Goal: Use online tool/utility: Utilize a website feature to perform a specific function

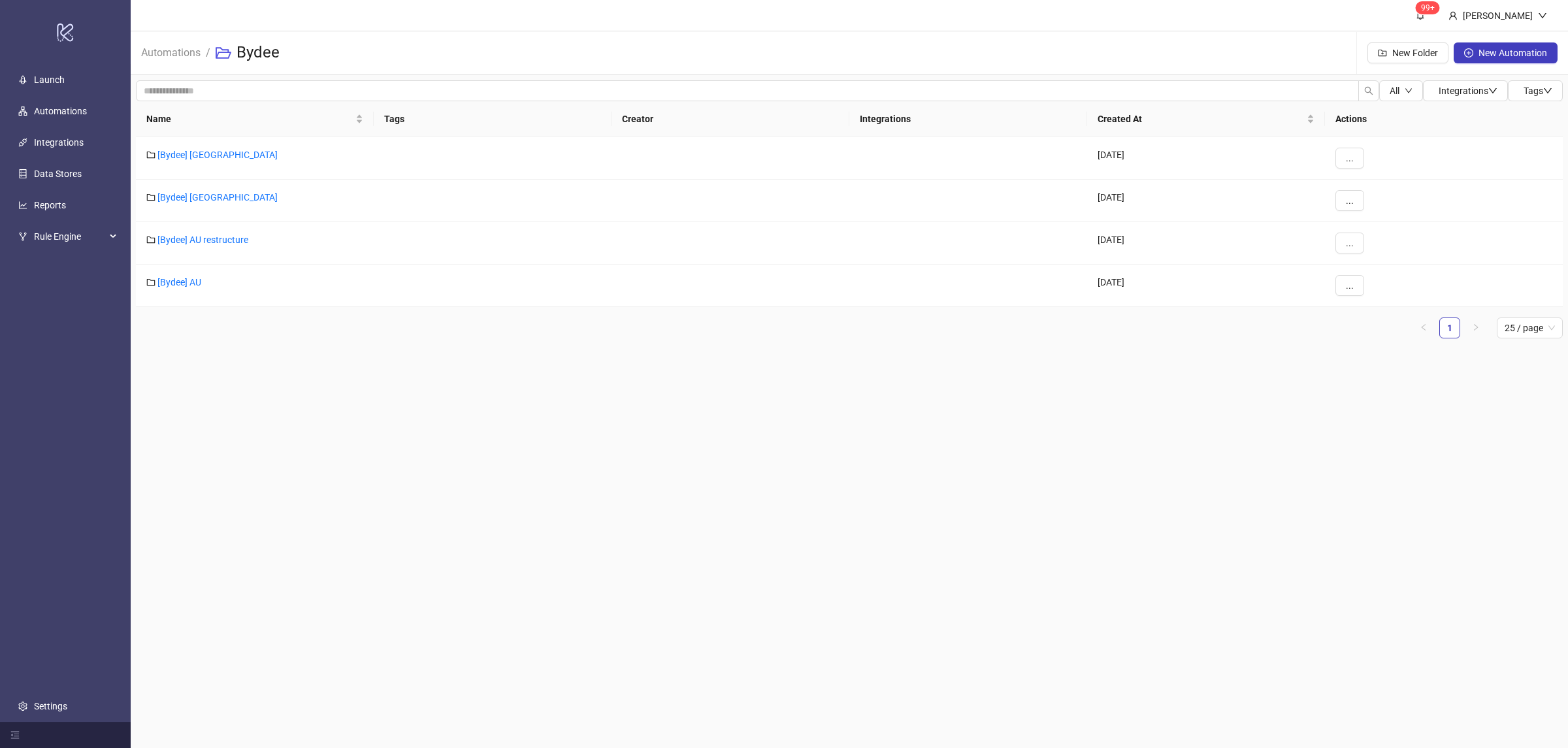
drag, startPoint x: 354, startPoint y: 422, endPoint x: 349, endPoint y: 404, distance: 18.7
click at [356, 421] on main "99+ [PERSON_NAME] Automations / Bydee New Folder New Automation All Integration…" at bounding box center [848, 374] width 1437 height 748
click at [184, 282] on link "[Bydee] AU" at bounding box center [179, 282] width 44 height 11
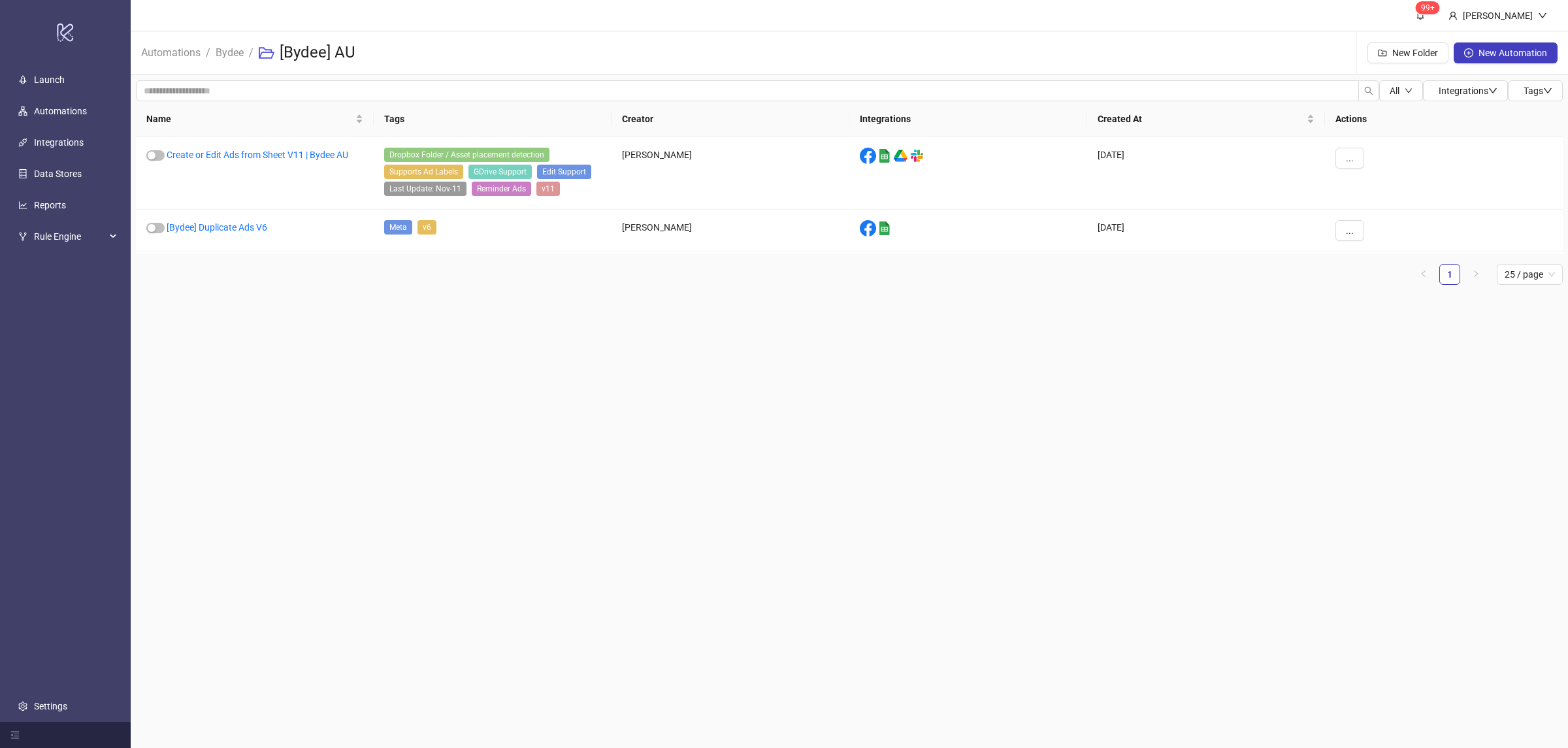
click at [635, 368] on main "99+ [PERSON_NAME] Automations / Bydee / [Bydee] AU New Folder New Automation Al…" at bounding box center [848, 374] width 1437 height 748
click at [344, 158] on link "Create or Edit Ads from Sheet V11 | Bydee AU" at bounding box center [257, 155] width 181 height 11
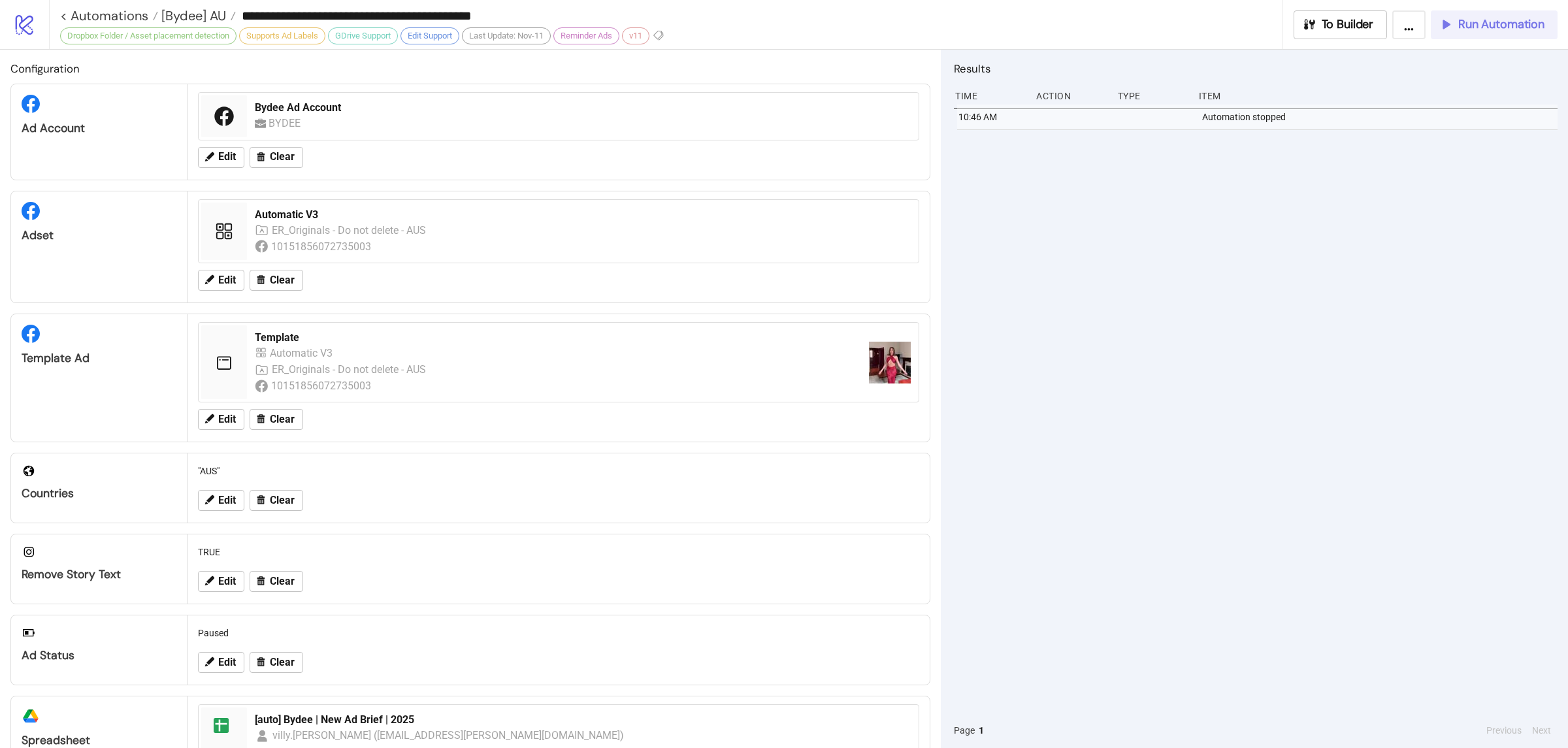
click at [1462, 32] on button "Run Automation" at bounding box center [1493, 24] width 126 height 28
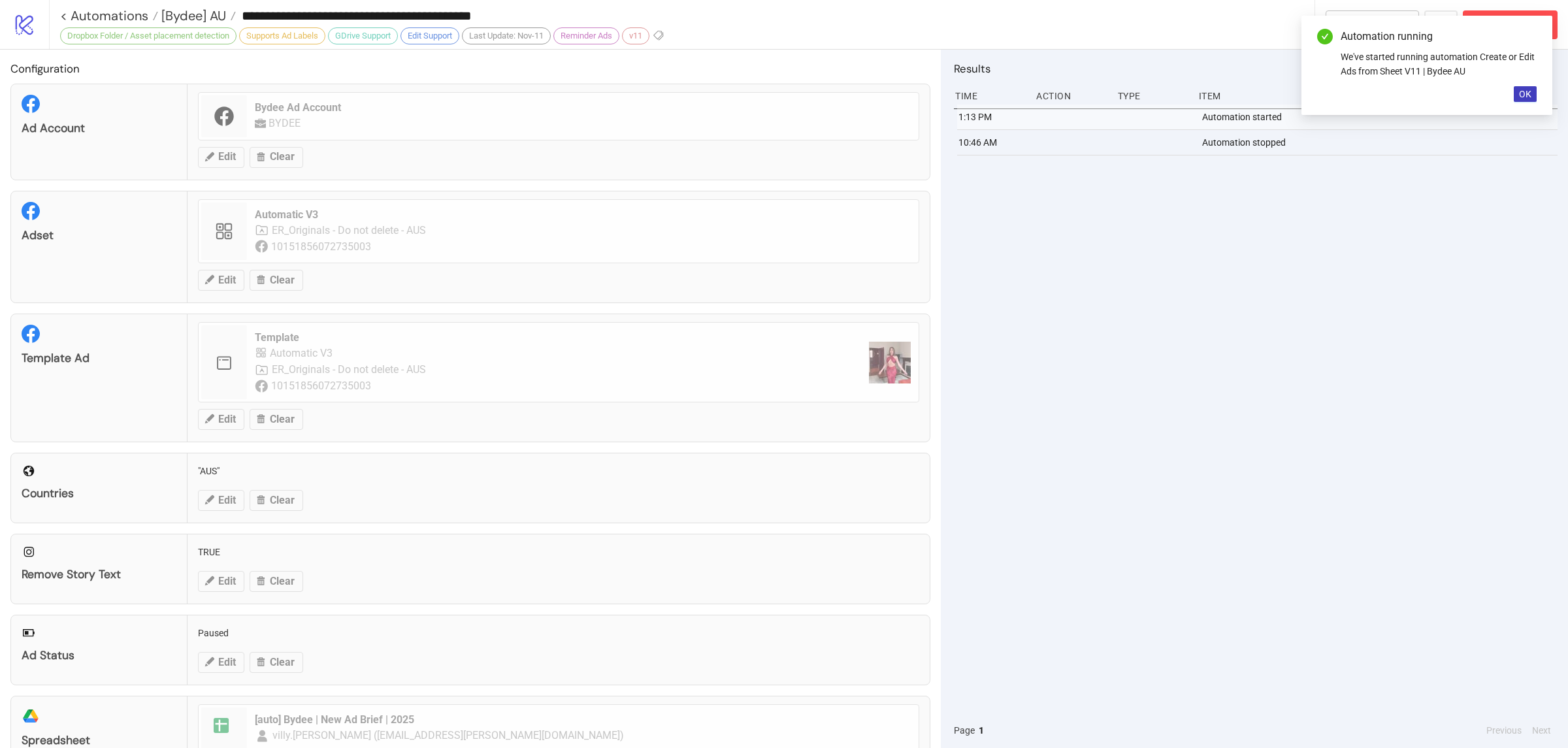
click at [1305, 304] on div "1:13 PM Automation started 10:46 AM Automation stopped" at bounding box center [1256, 408] width 603 height 608
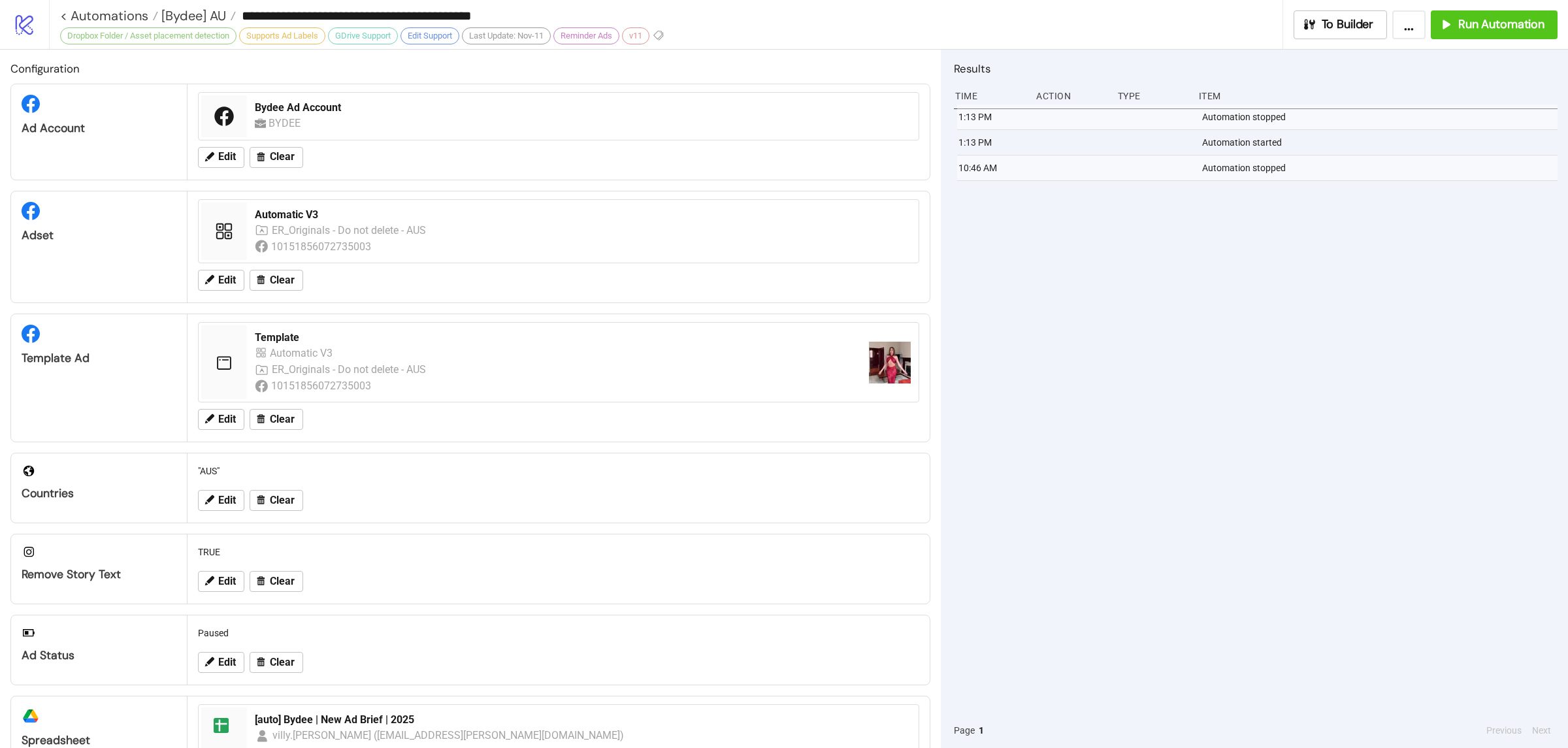
drag, startPoint x: 1179, startPoint y: 304, endPoint x: 1189, endPoint y: 308, distance: 10.8
click at [1180, 304] on div "1:13 PM Automation stopped 1:13 PM Automation started 10:46 AM Automation stopp…" at bounding box center [1256, 408] width 603 height 608
click at [1230, 335] on div "1:13 PM Automation stopped 1:13 PM Automation started 10:46 AM Automation stopp…" at bounding box center [1256, 408] width 603 height 608
click at [1083, 404] on div "1:13 PM Automation stopped 1:13 PM Automation started 10:46 AM Automation stopp…" at bounding box center [1256, 408] width 603 height 608
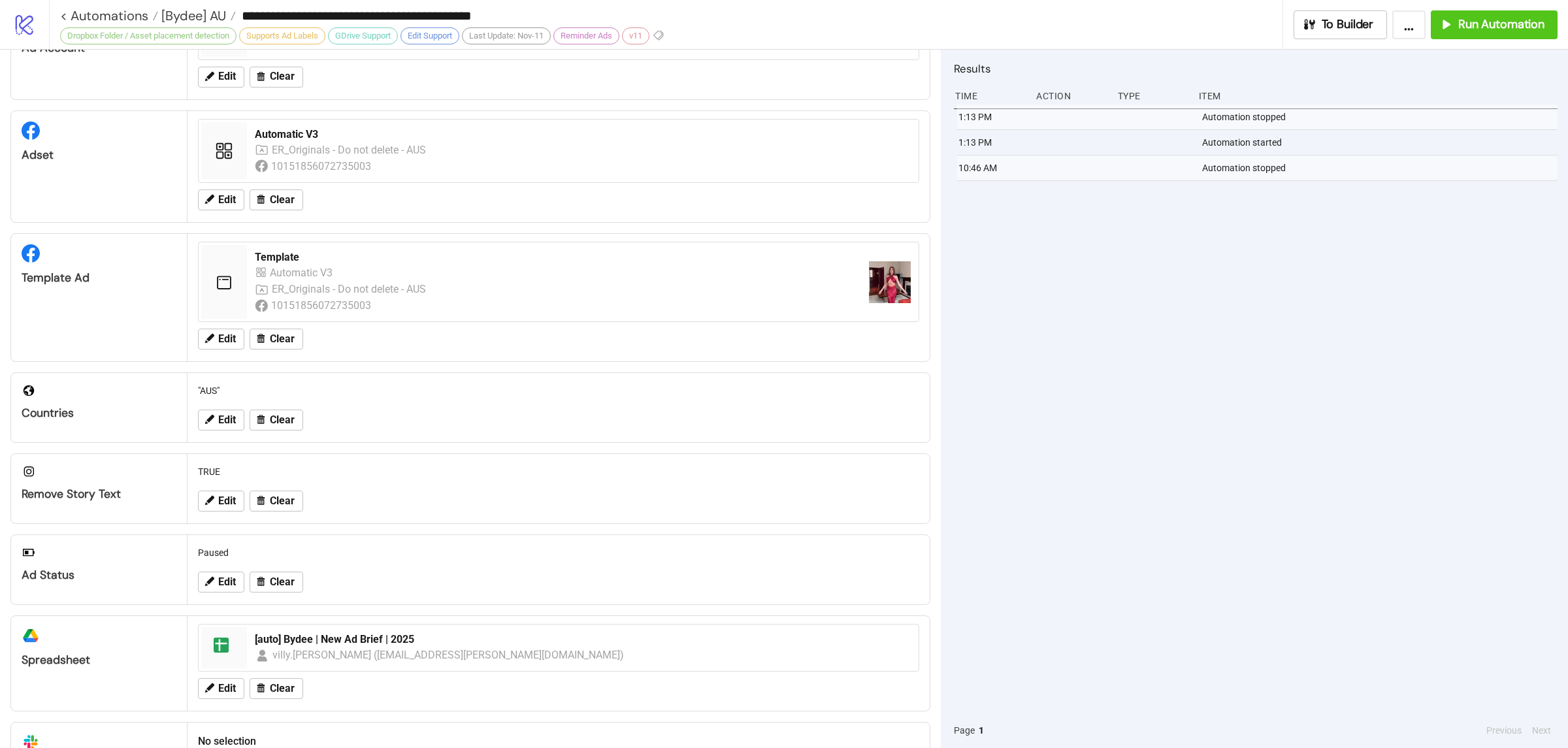
scroll to position [58, 0]
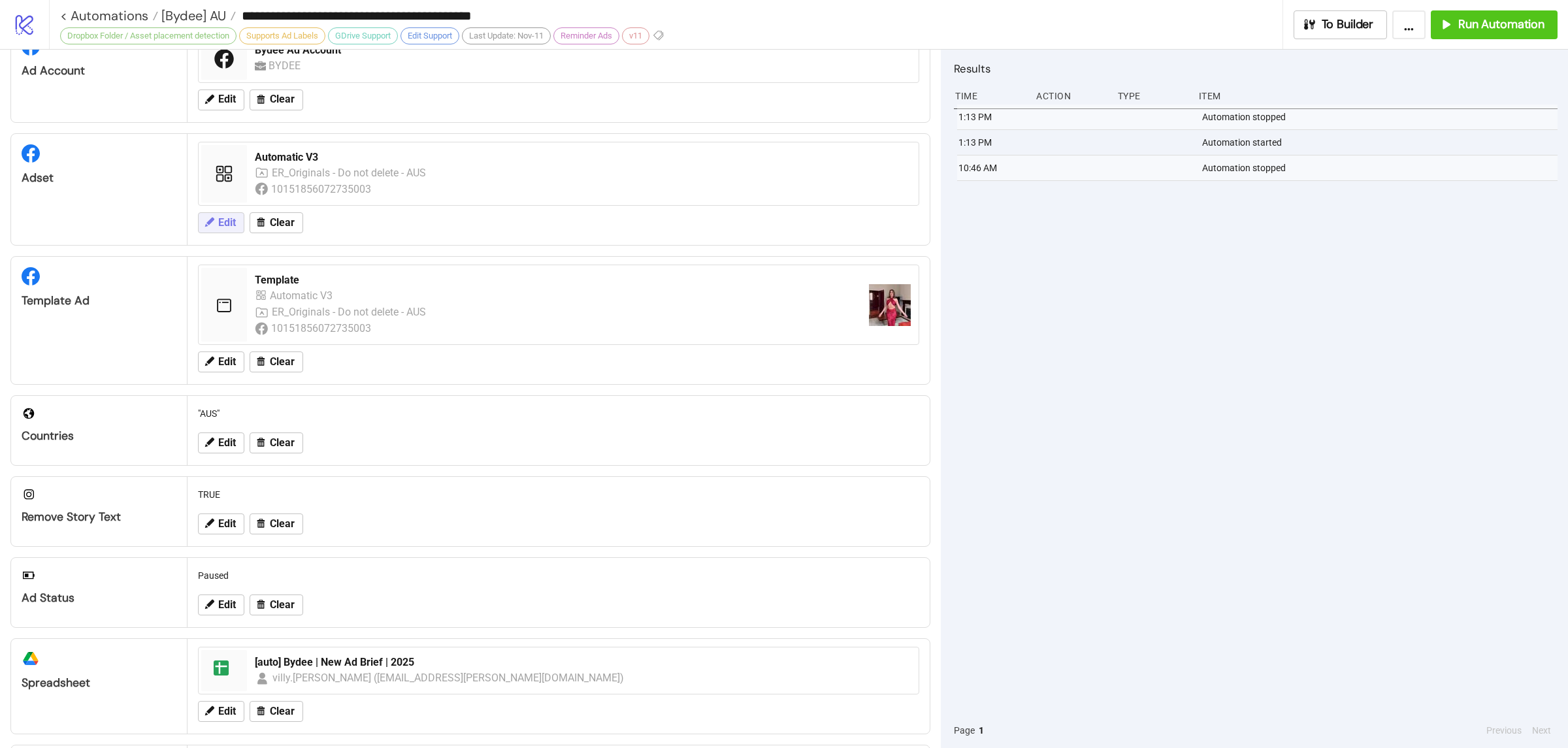
click at [227, 223] on span "Edit" at bounding box center [227, 222] width 18 height 12
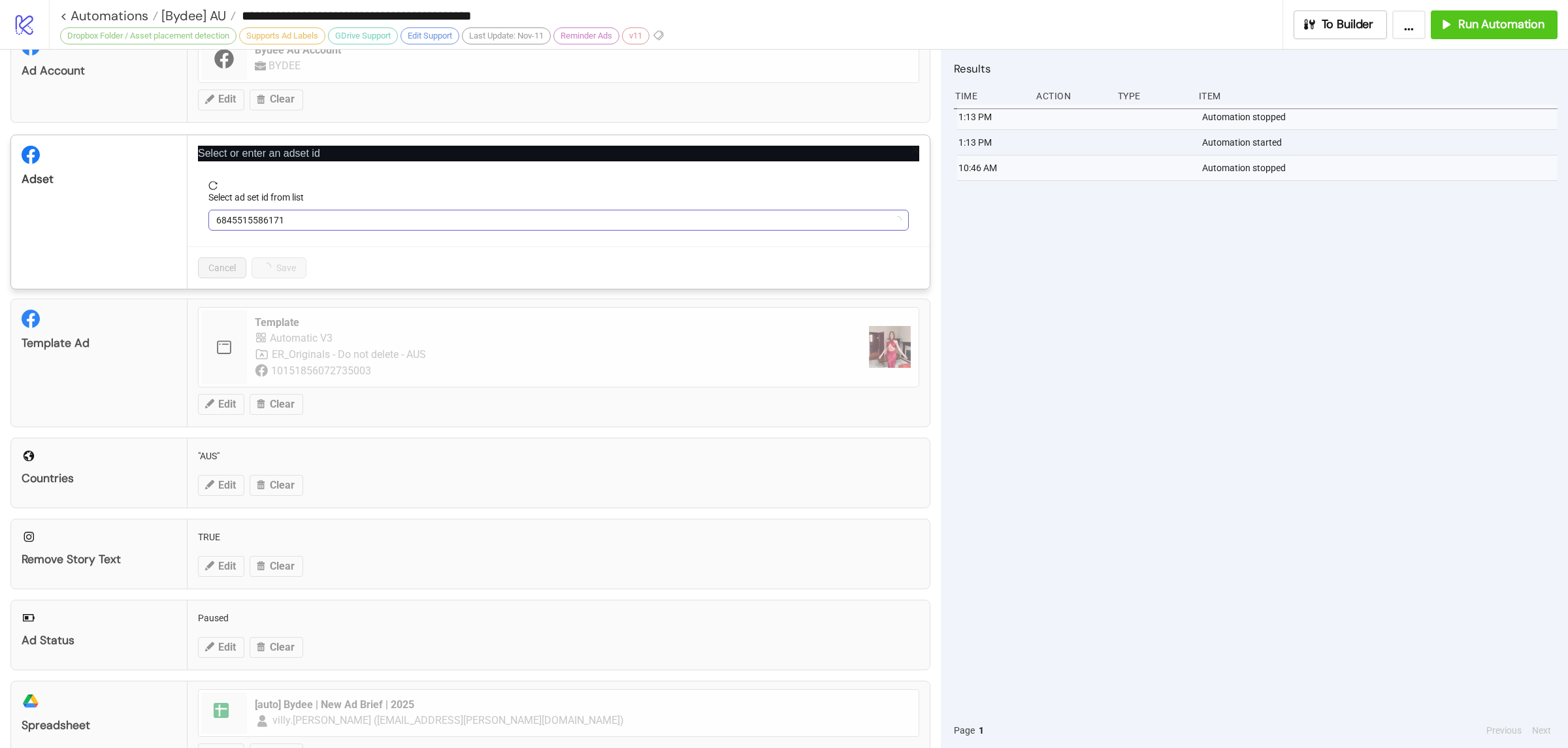
click at [341, 220] on span "6845515586171" at bounding box center [558, 220] width 685 height 20
click at [341, 220] on span "Automatic V3" at bounding box center [558, 220] width 685 height 20
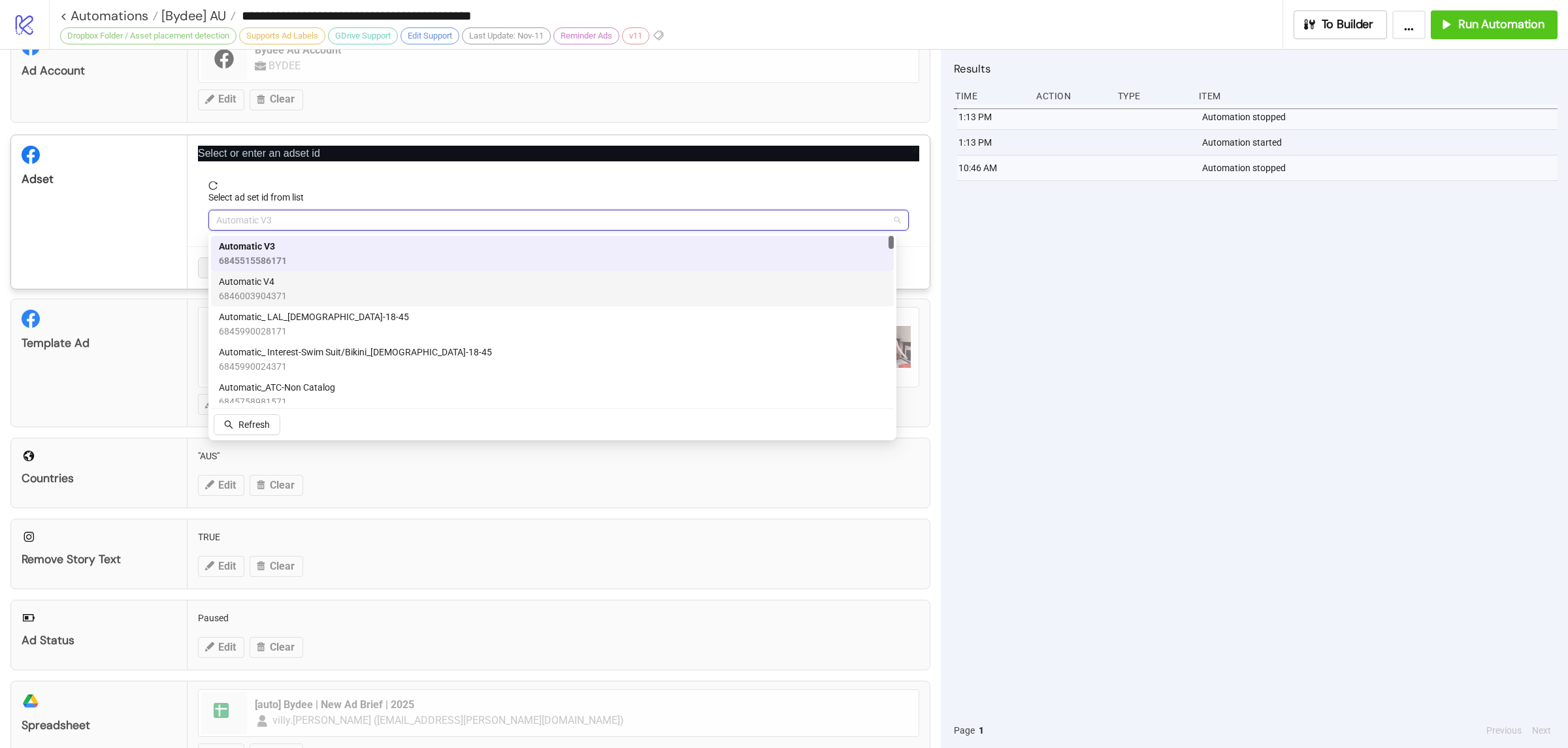
click at [310, 272] on div "Automatic V4 6846003904371" at bounding box center [551, 289] width 683 height 35
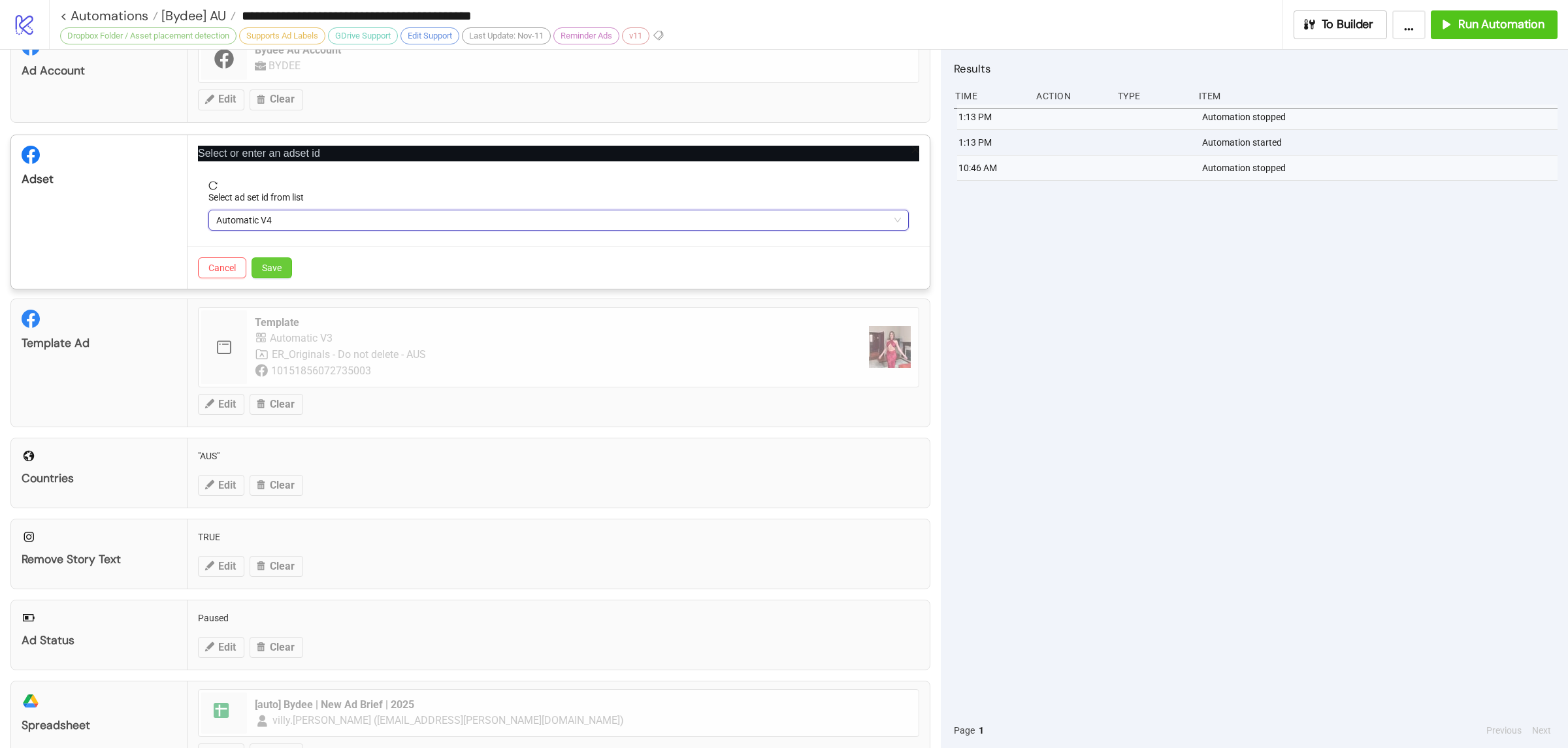
click at [277, 268] on span "Save" at bounding box center [271, 267] width 20 height 11
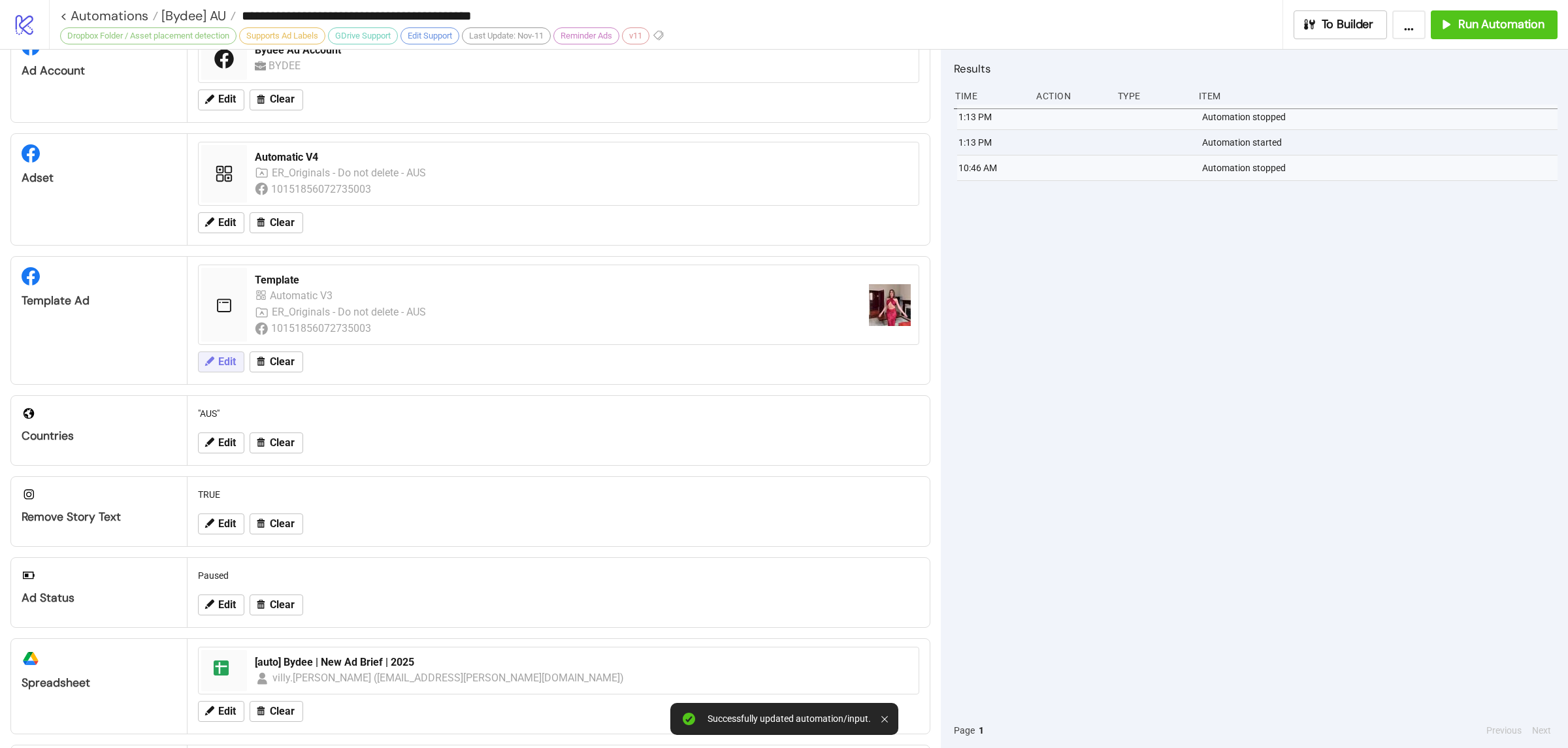
click at [230, 367] on span "Edit" at bounding box center [227, 361] width 18 height 12
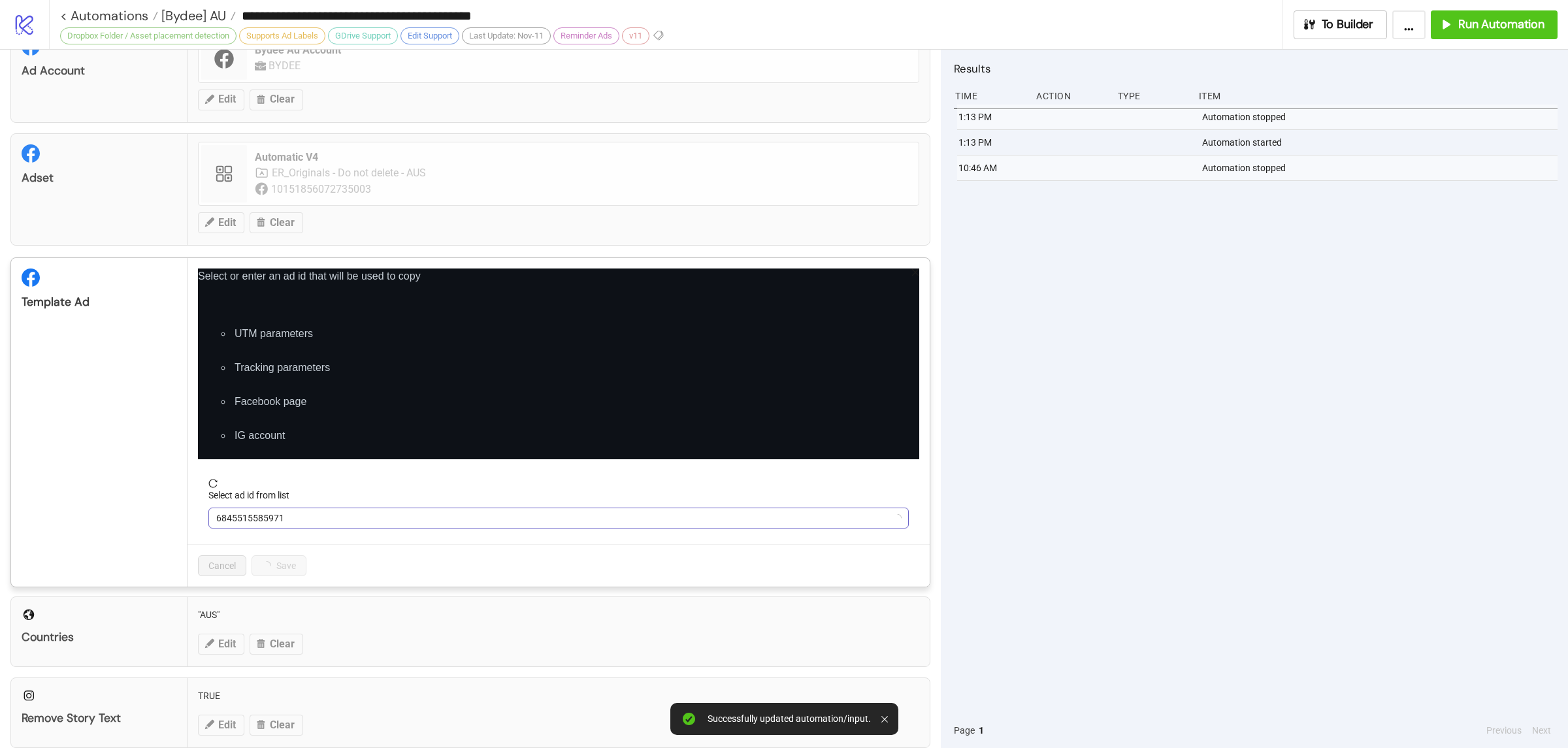
click at [363, 514] on span "6845515585971" at bounding box center [558, 518] width 685 height 20
click at [367, 518] on span "6845515585971" at bounding box center [558, 518] width 685 height 20
click at [368, 520] on span "6845515585971" at bounding box center [558, 518] width 685 height 20
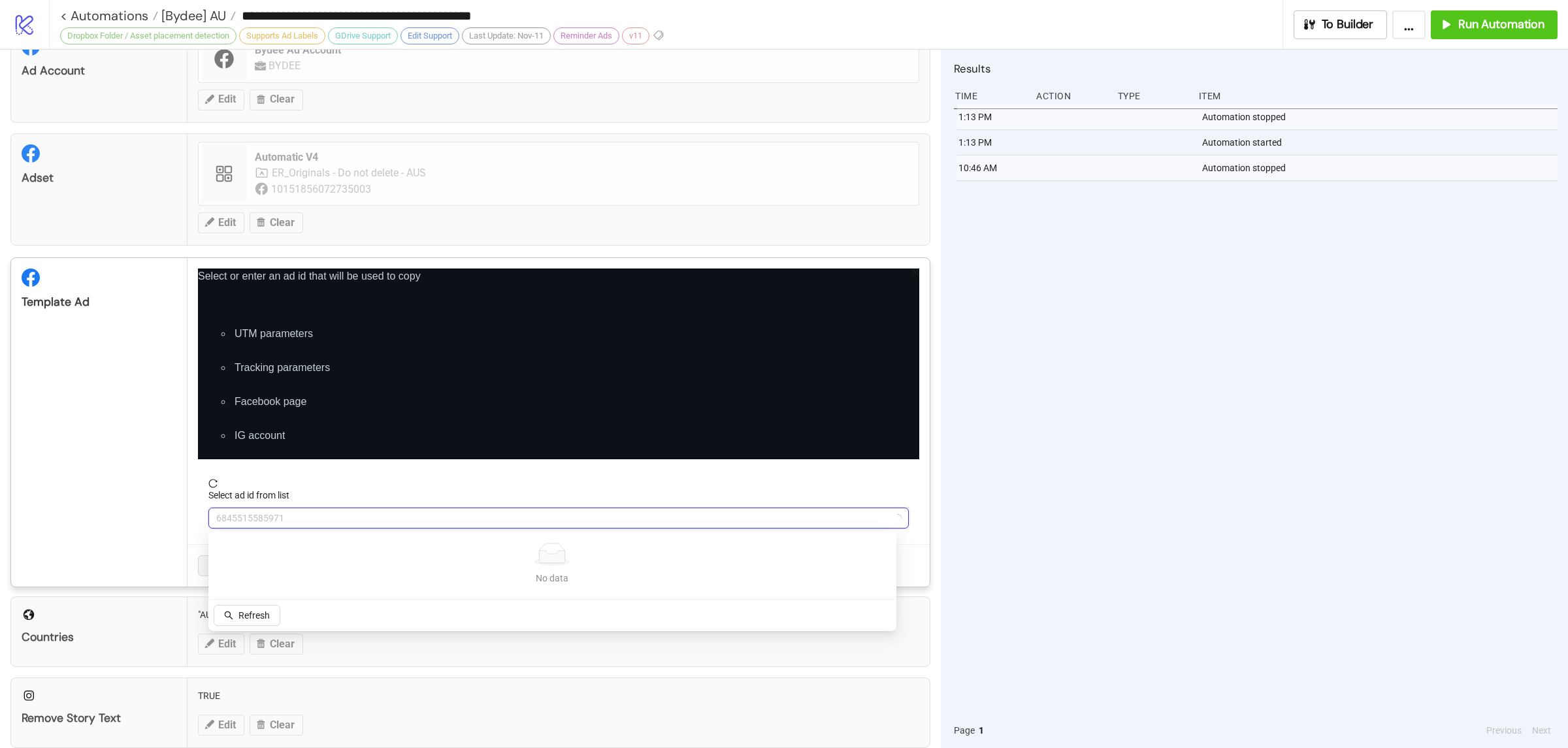
click at [368, 520] on span "6845515585971" at bounding box center [558, 518] width 685 height 20
click at [318, 520] on span "Template" at bounding box center [558, 518] width 685 height 20
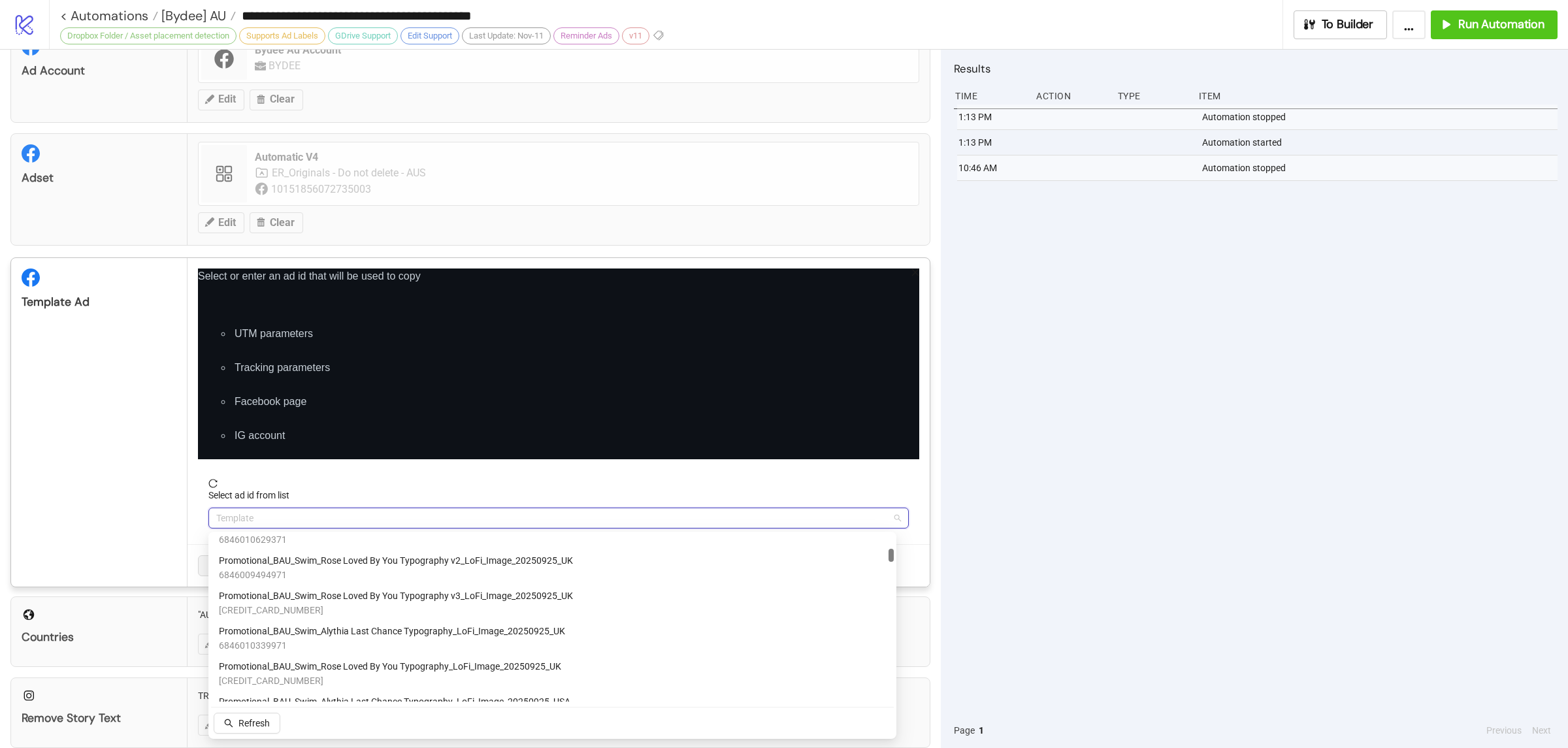
scroll to position [0, 0]
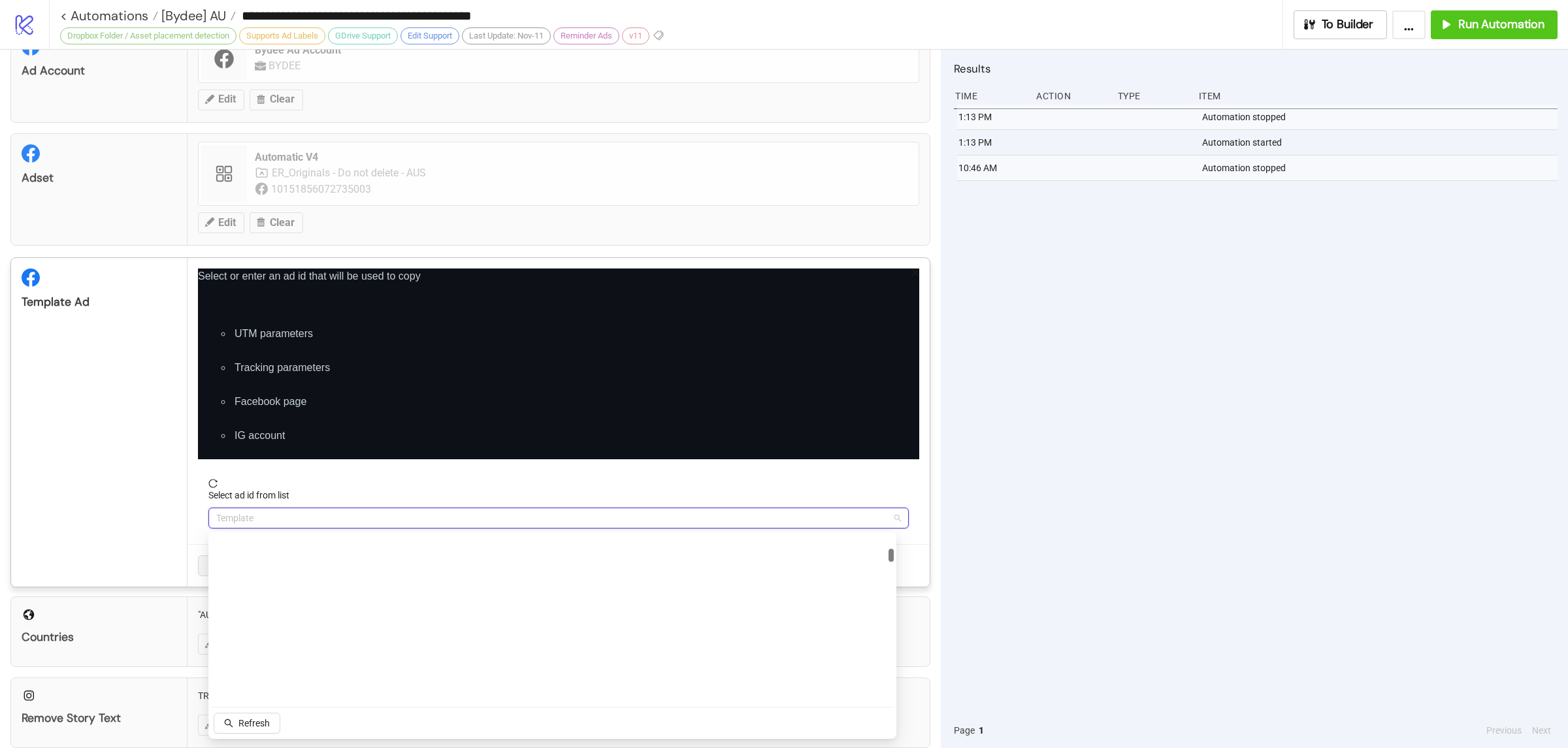
drag, startPoint x: 891, startPoint y: 610, endPoint x: 893, endPoint y: 520, distance: 90.0
click at [893, 520] on body "**********" at bounding box center [784, 374] width 1568 height 748
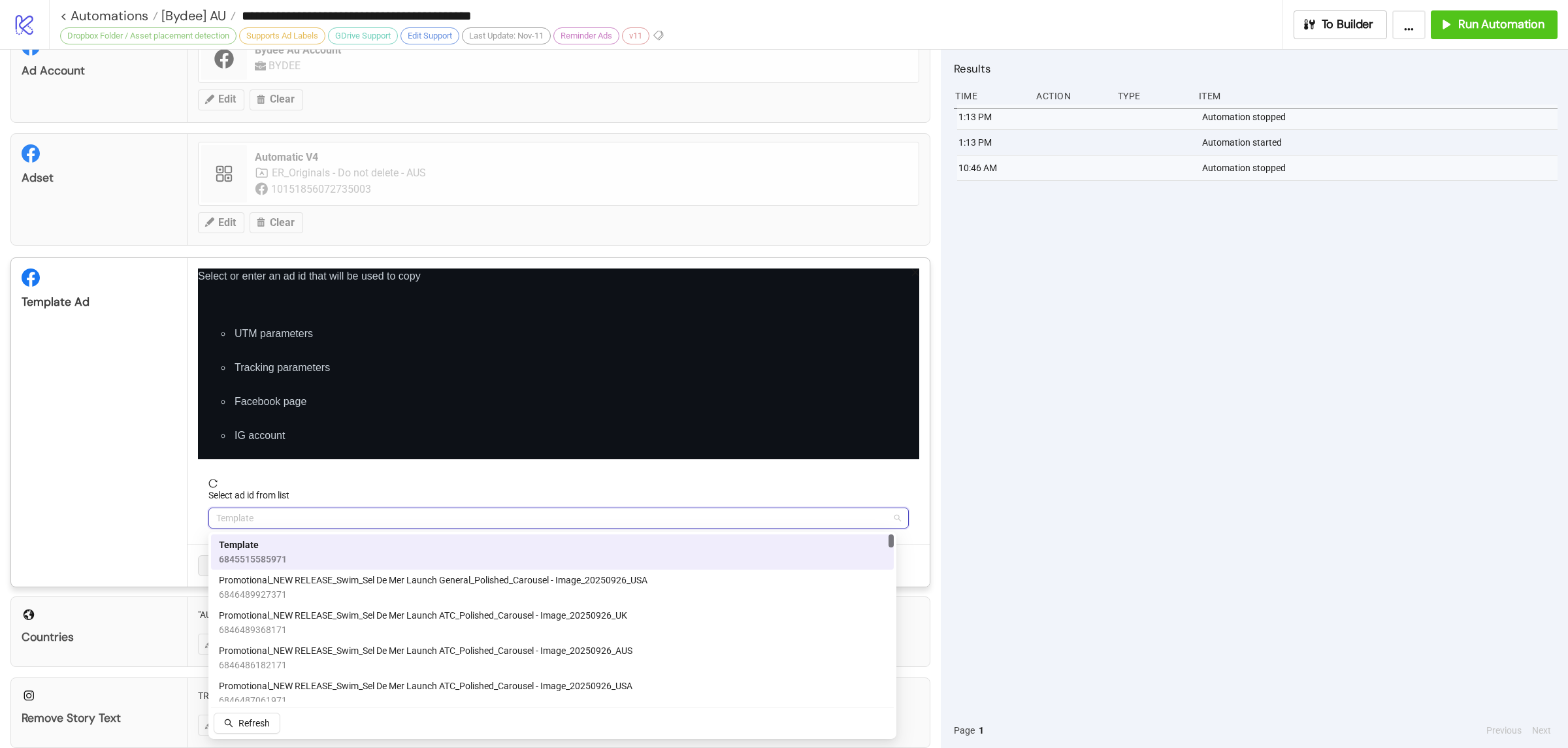
click at [343, 559] on div "Template 6845515585971" at bounding box center [551, 551] width 667 height 28
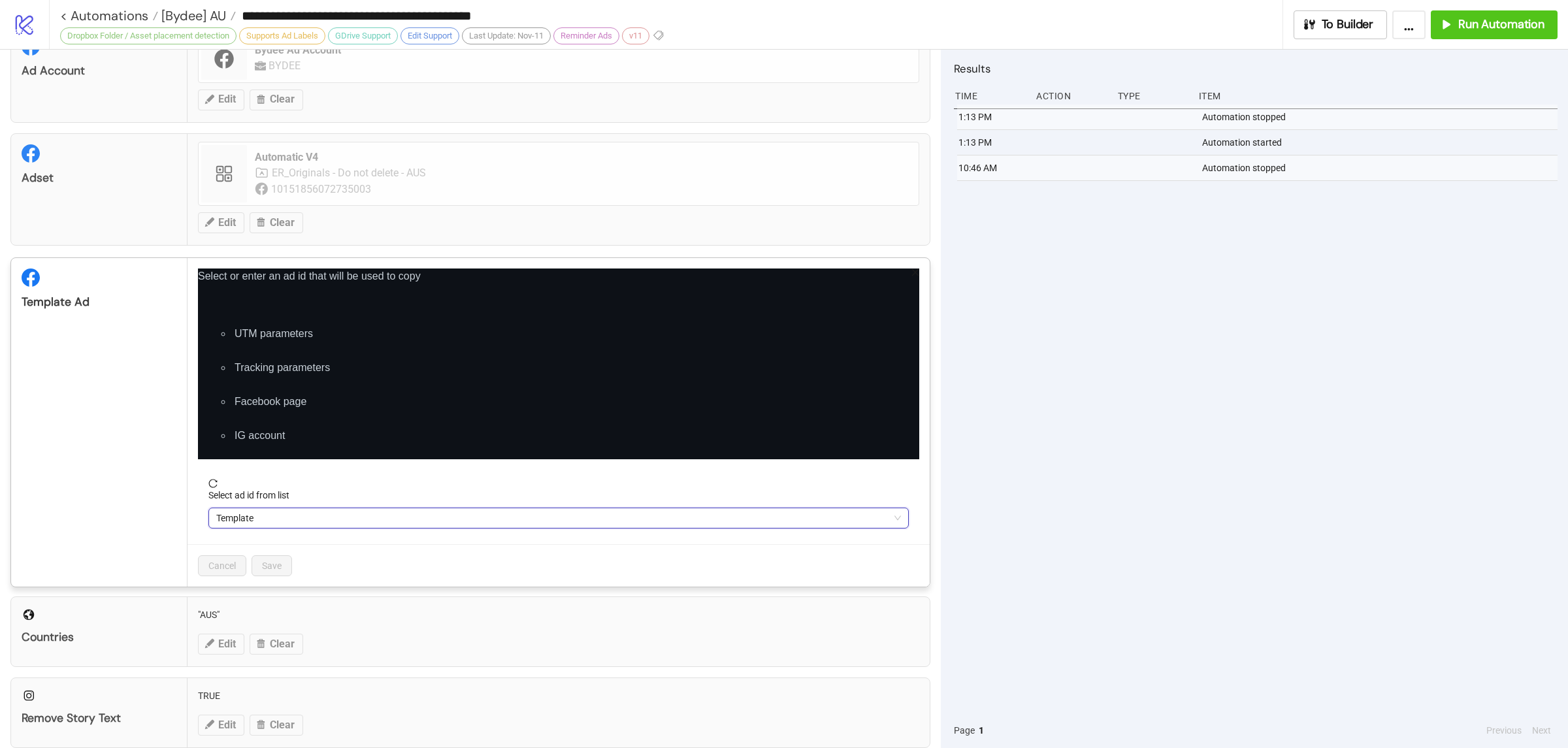
click at [369, 562] on div "Cancel Save" at bounding box center [558, 565] width 742 height 42
click at [311, 523] on span "Template" at bounding box center [558, 518] width 685 height 20
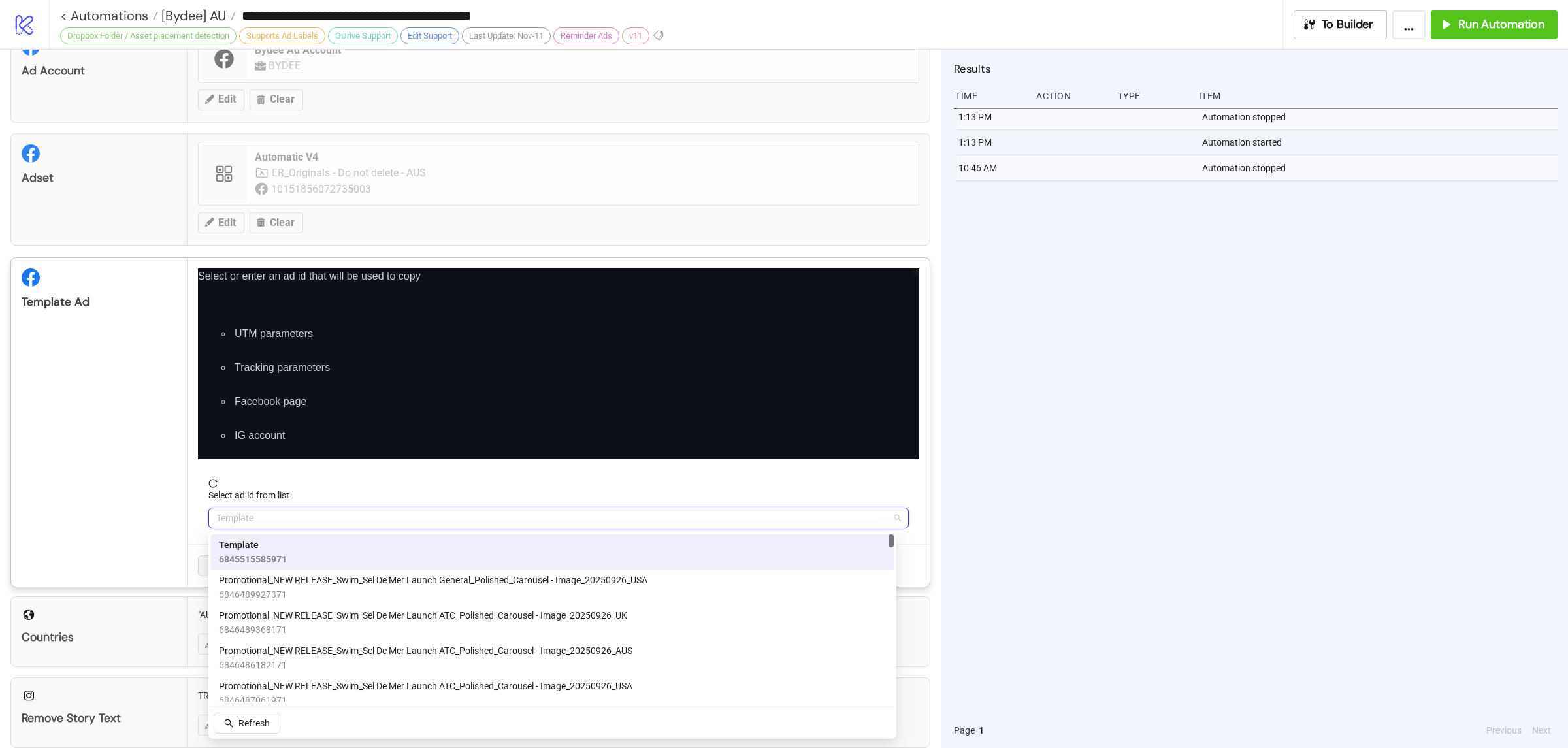
click at [296, 549] on div "Template 6845515585971" at bounding box center [551, 551] width 667 height 28
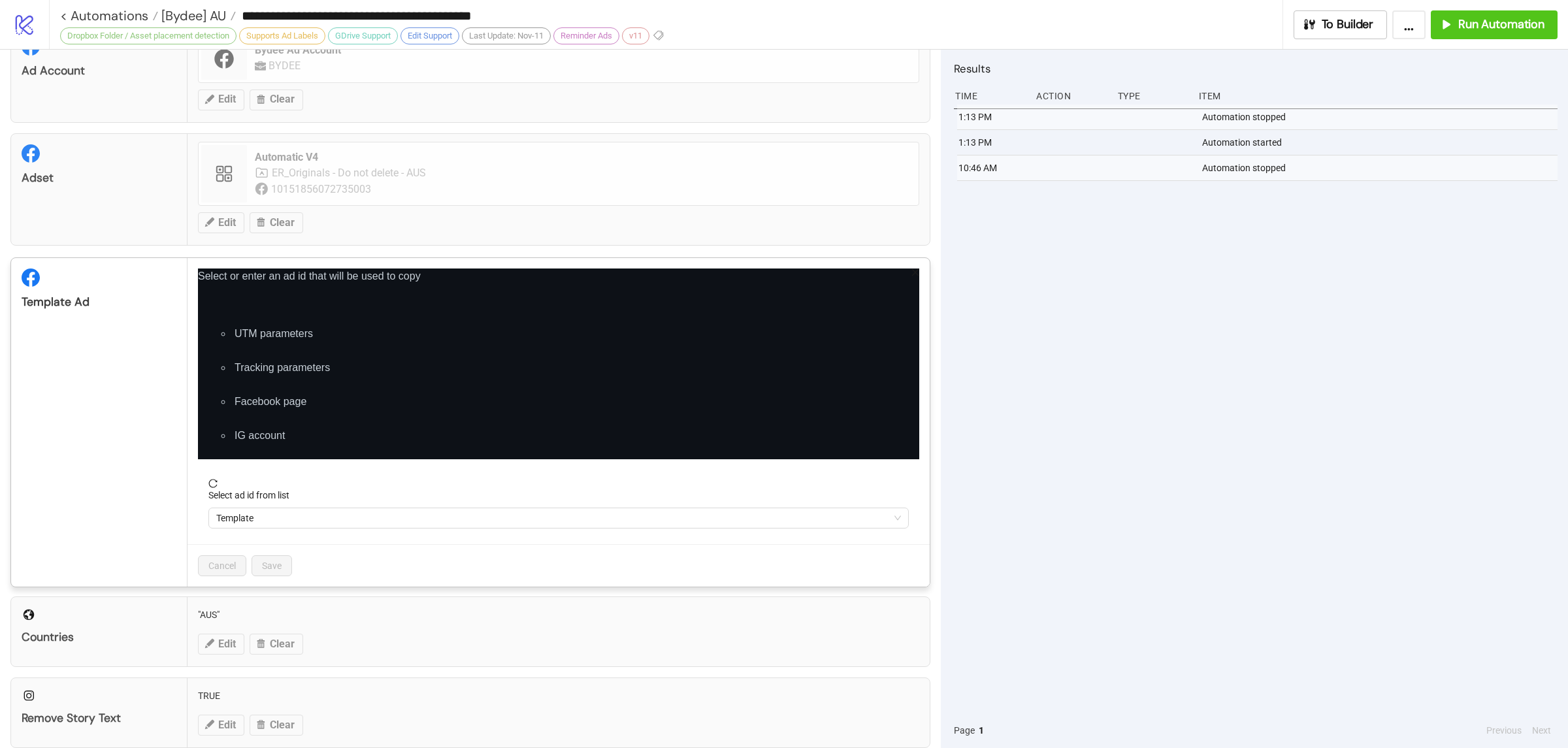
click at [328, 542] on form "Select ad id from list Template" at bounding box center [558, 511] width 721 height 66
click at [297, 515] on span "Template" at bounding box center [558, 518] width 685 height 20
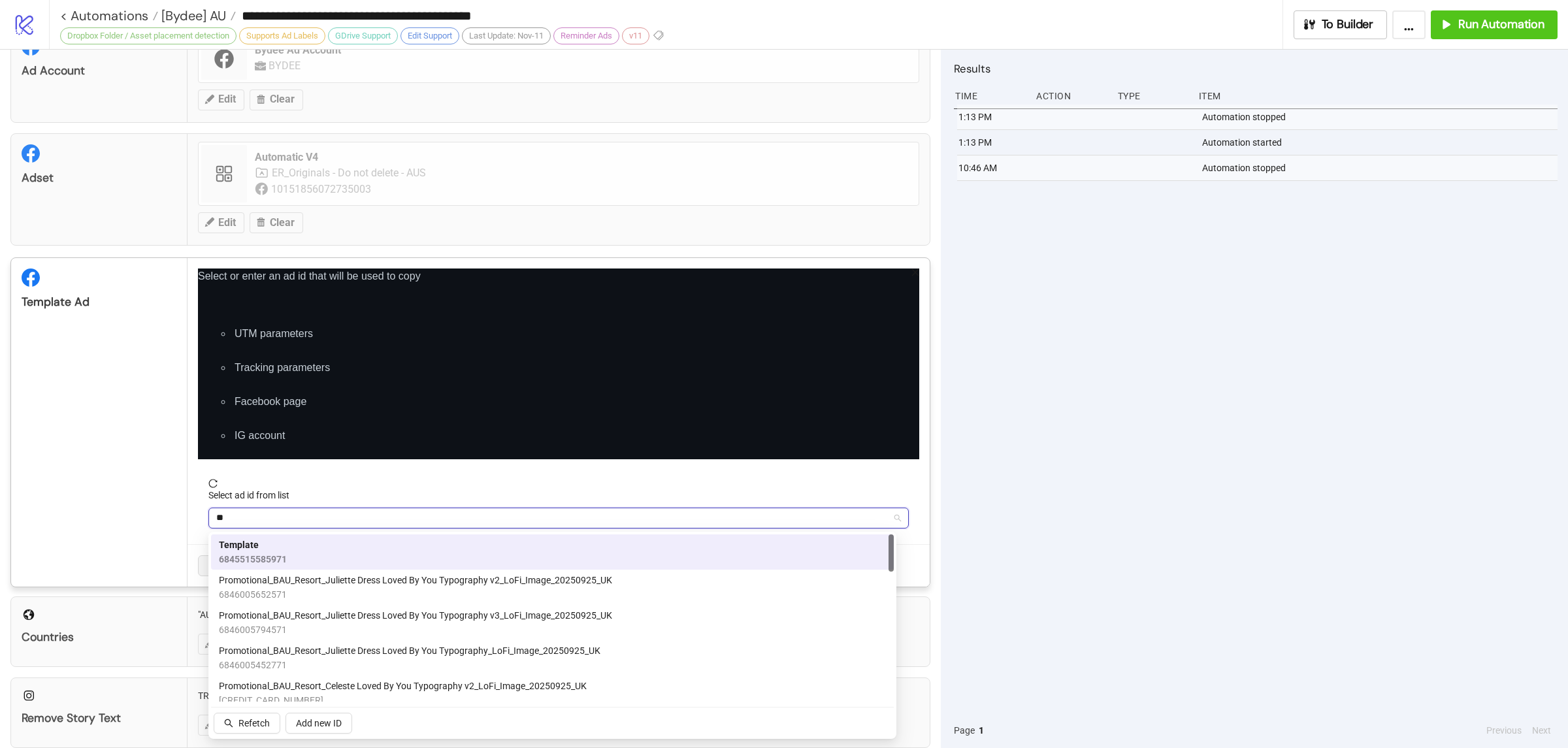
type input "***"
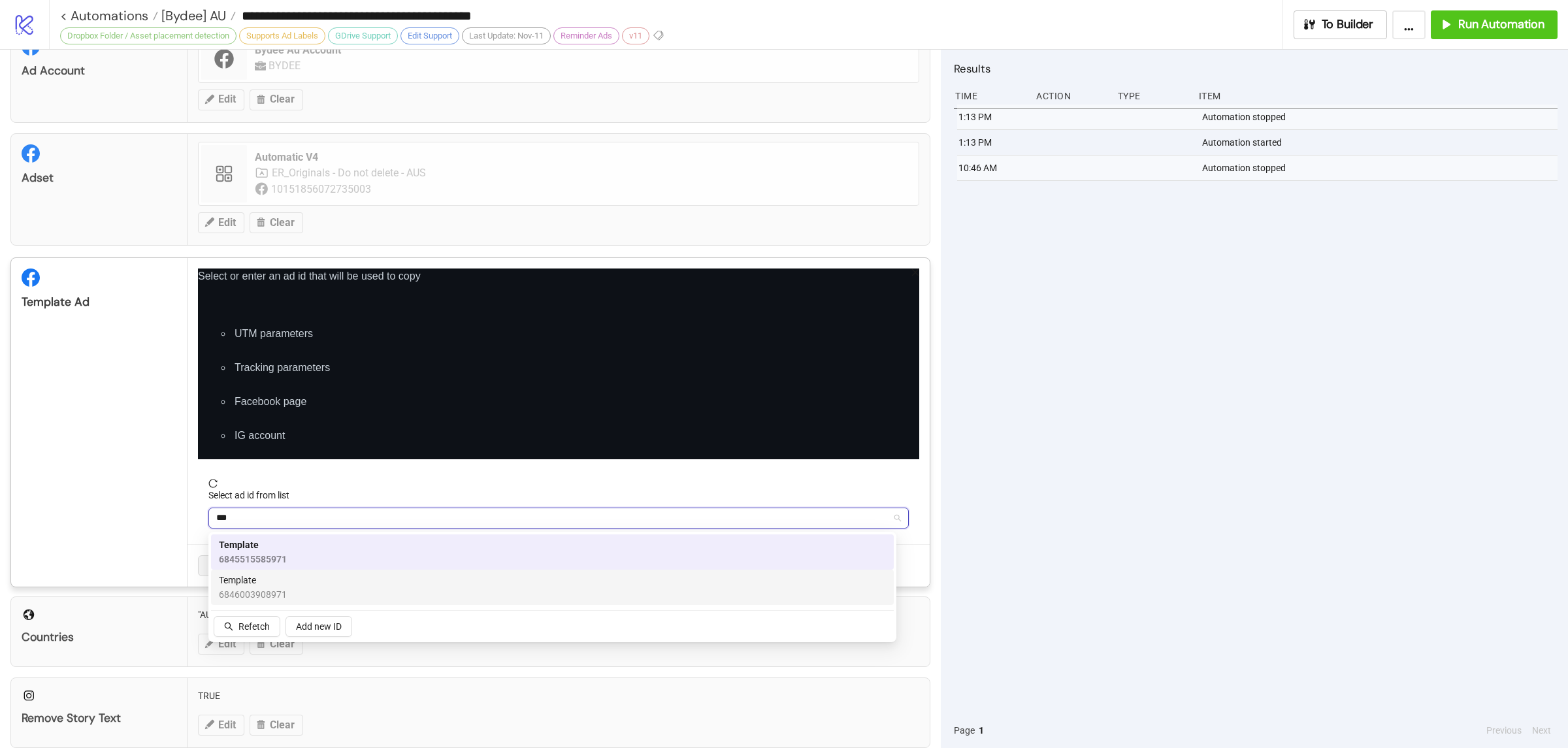
click at [312, 578] on div "Template 6846003908971" at bounding box center [551, 586] width 667 height 28
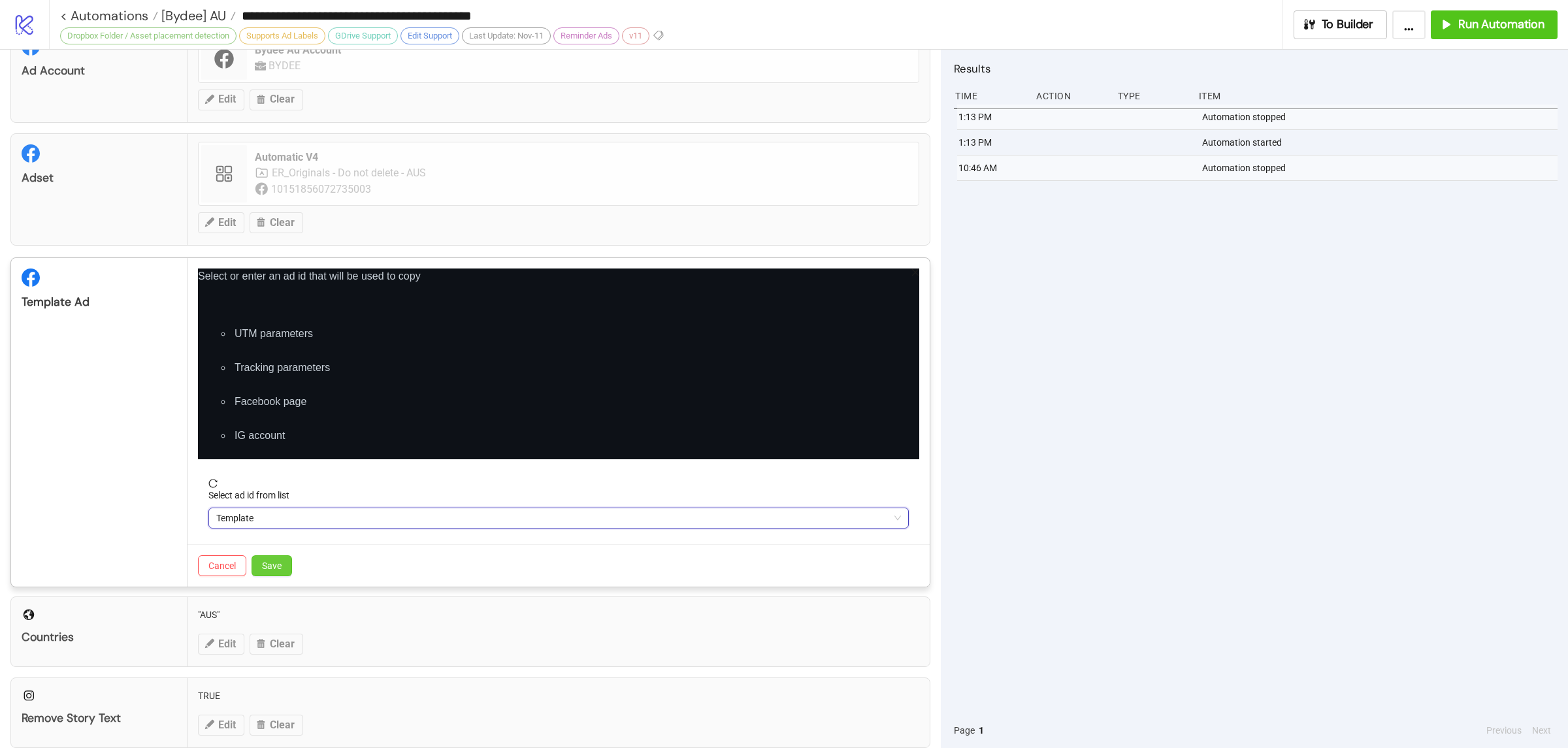
click at [278, 562] on span "Save" at bounding box center [271, 565] width 20 height 11
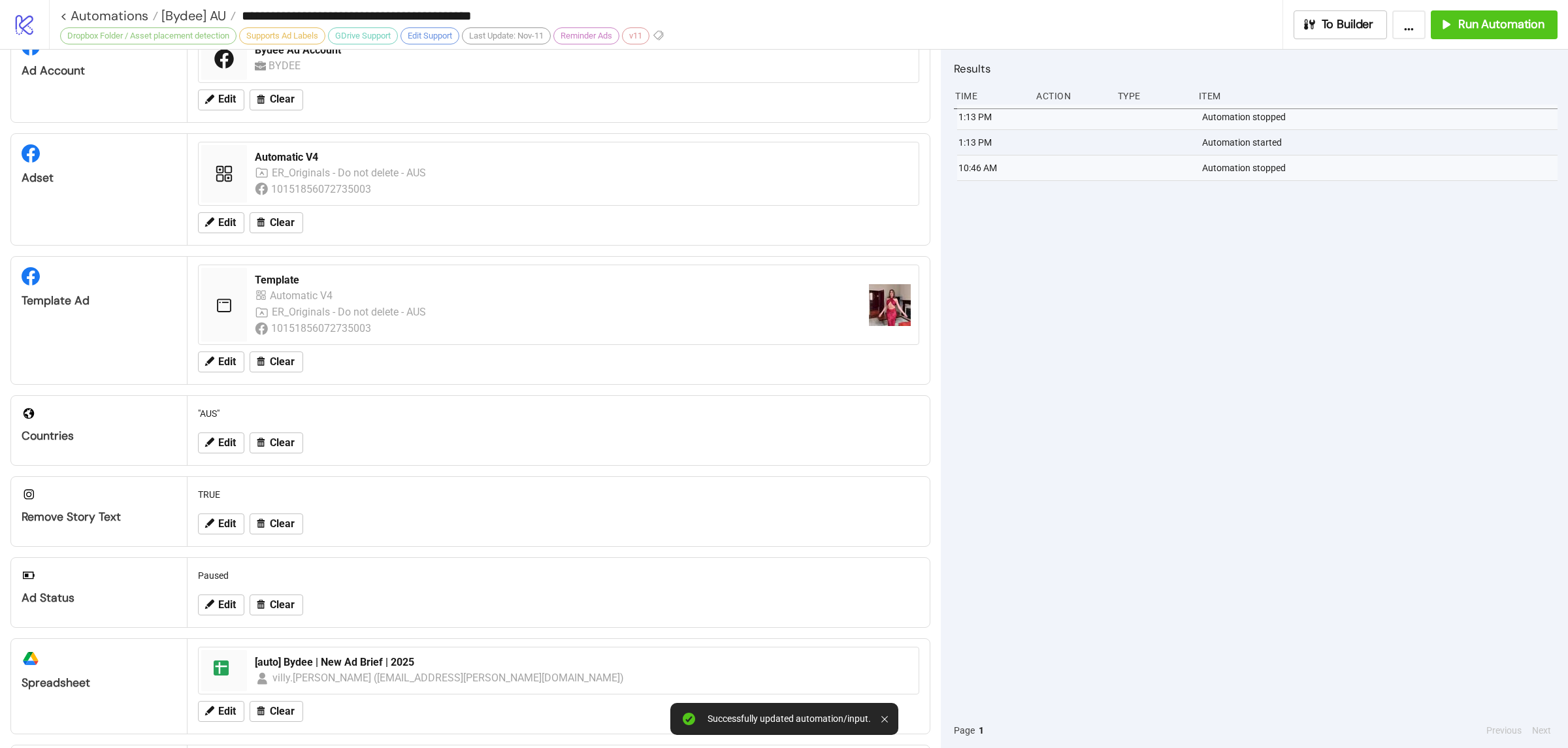
click at [1107, 476] on div "1:13 PM Automation stopped 1:13 PM Automation started 10:46 AM Automation stopp…" at bounding box center [1256, 408] width 603 height 608
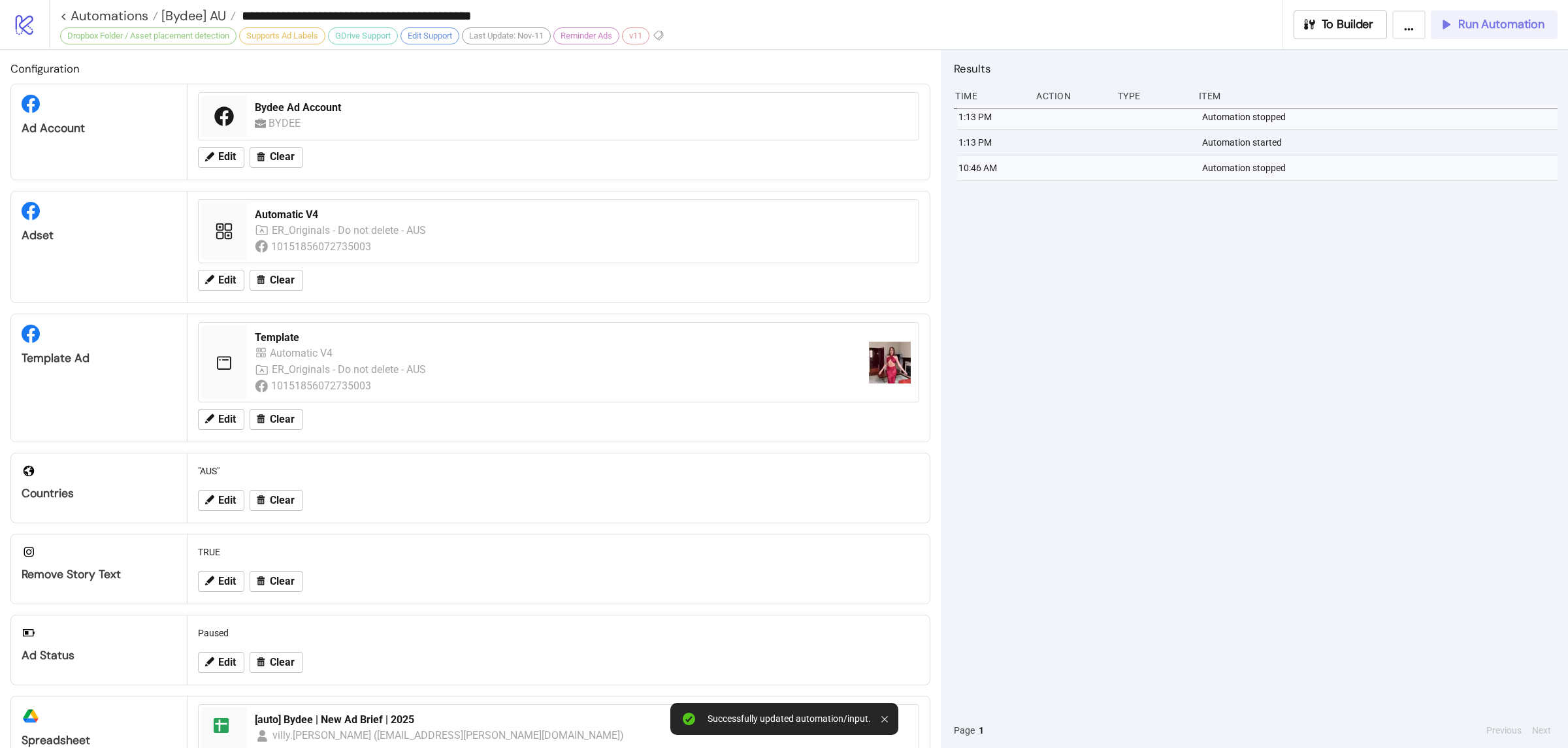
drag, startPoint x: 1490, startPoint y: 19, endPoint x: 1489, endPoint y: 38, distance: 19.0
click at [1490, 18] on span "Run Automation" at bounding box center [1500, 23] width 86 height 15
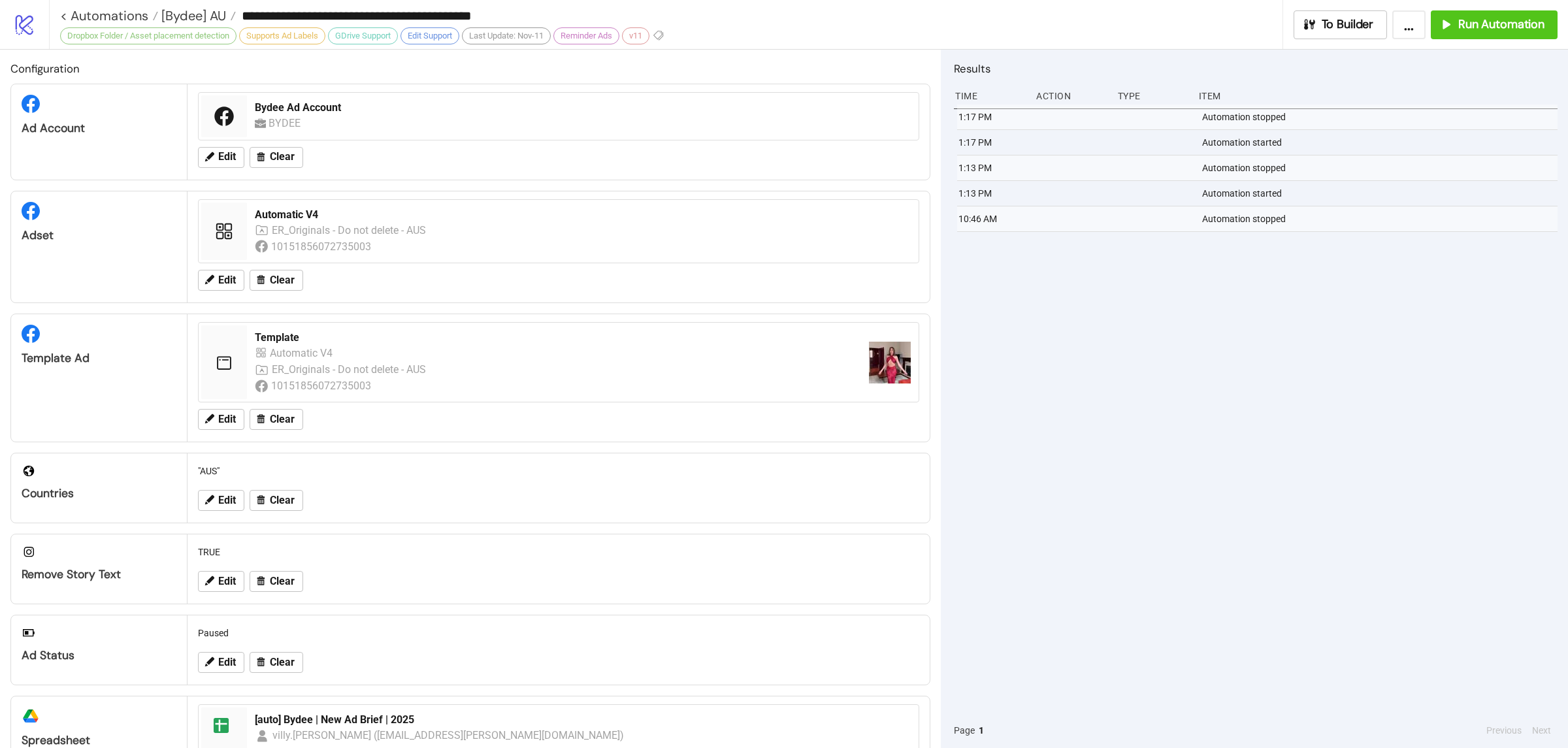
click at [1152, 346] on div "1:17 PM Automation stopped 1:17 PM Automation started 1:13 PM Automation stoppe…" at bounding box center [1256, 408] width 603 height 608
drag, startPoint x: 1169, startPoint y: 357, endPoint x: 1181, endPoint y: 363, distance: 13.4
click at [1170, 357] on div "1:17 PM Automation stopped 1:17 PM Automation started 1:13 PM Automation stoppe…" at bounding box center [1256, 408] width 603 height 608
click at [1256, 125] on div "Automation stopped" at bounding box center [1380, 117] width 359 height 24
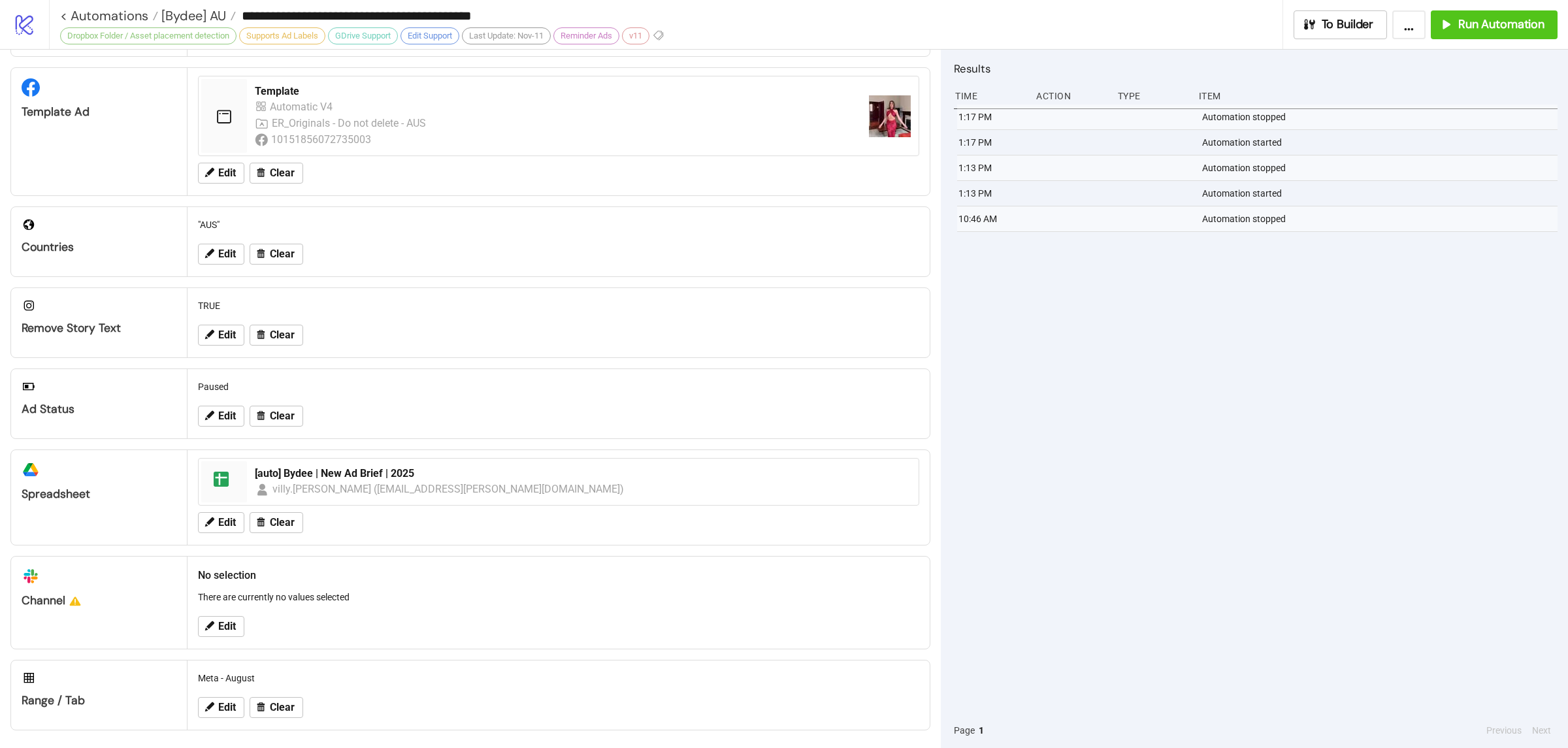
scroll to position [253, 0]
click at [1130, 496] on div "1:17 PM Automation stopped 1:17 PM Automation started 1:13 PM Automation stoppe…" at bounding box center [1256, 408] width 603 height 608
drag, startPoint x: 1260, startPoint y: 287, endPoint x: 1288, endPoint y: 304, distance: 32.8
click at [1258, 289] on div "1:17 PM Automation stopped 1:17 PM Automation started 1:13 PM Automation stoppe…" at bounding box center [1256, 408] width 603 height 608
click at [1287, 308] on div "1:17 PM Automation stopped 1:17 PM Automation started 1:13 PM Automation stoppe…" at bounding box center [1256, 408] width 603 height 608
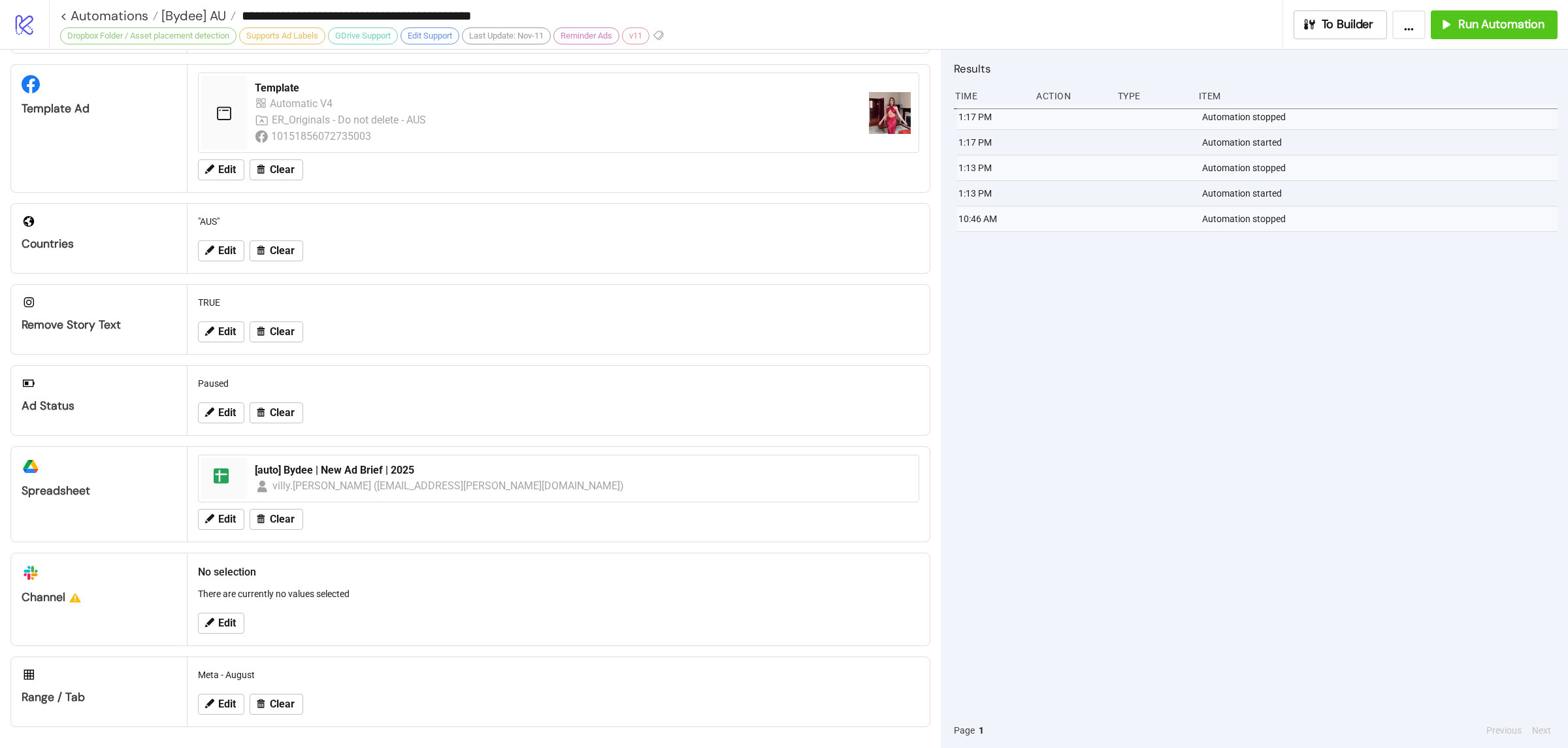
click at [1287, 308] on div "1:17 PM Automation stopped 1:17 PM Automation started 1:13 PM Automation stoppe…" at bounding box center [1256, 408] width 603 height 608
click at [214, 17] on span "[Bydee] AU" at bounding box center [191, 15] width 68 height 17
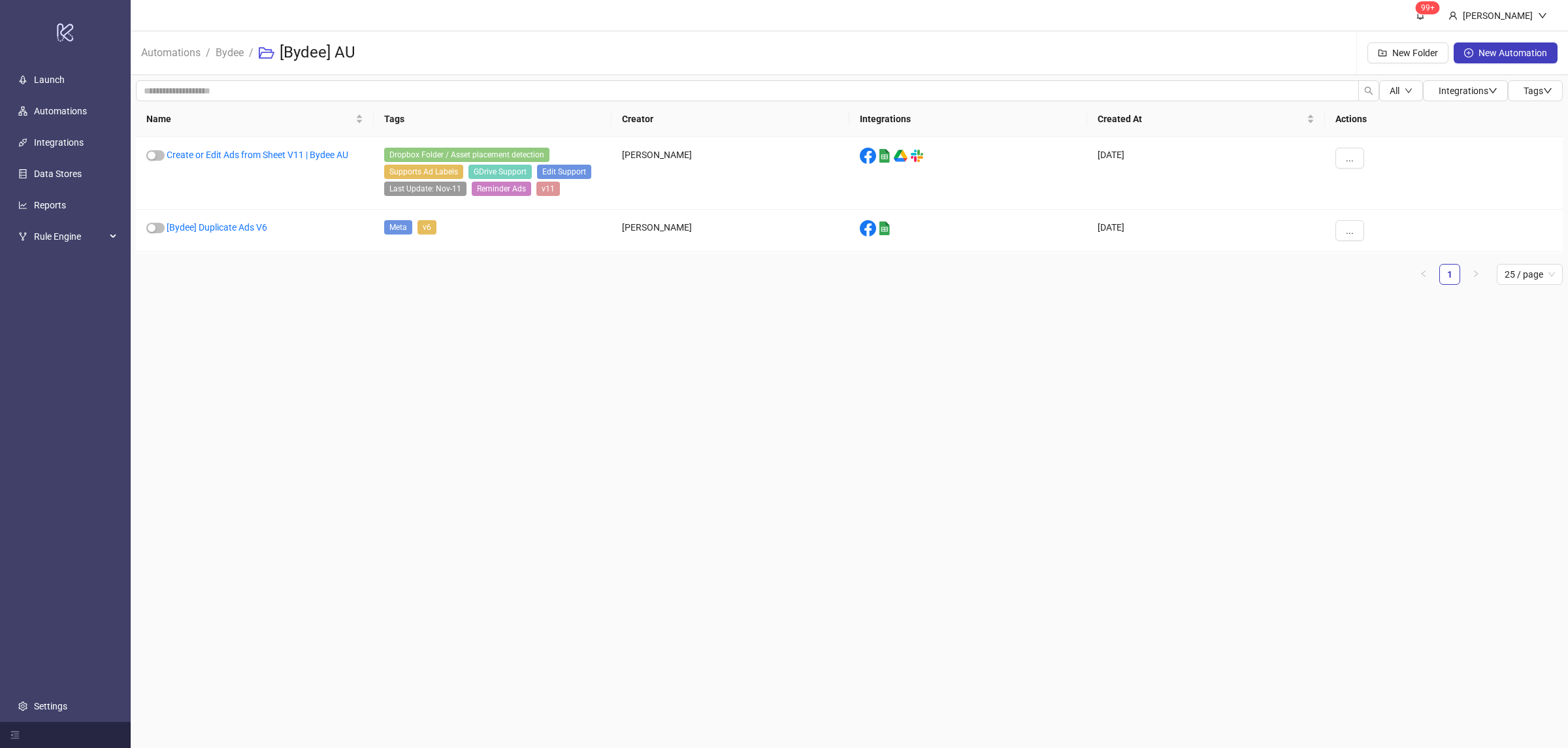
click at [215, 63] on li "Bydee" at bounding box center [229, 53] width 28 height 42
click at [220, 56] on link "Bydee" at bounding box center [229, 51] width 33 height 15
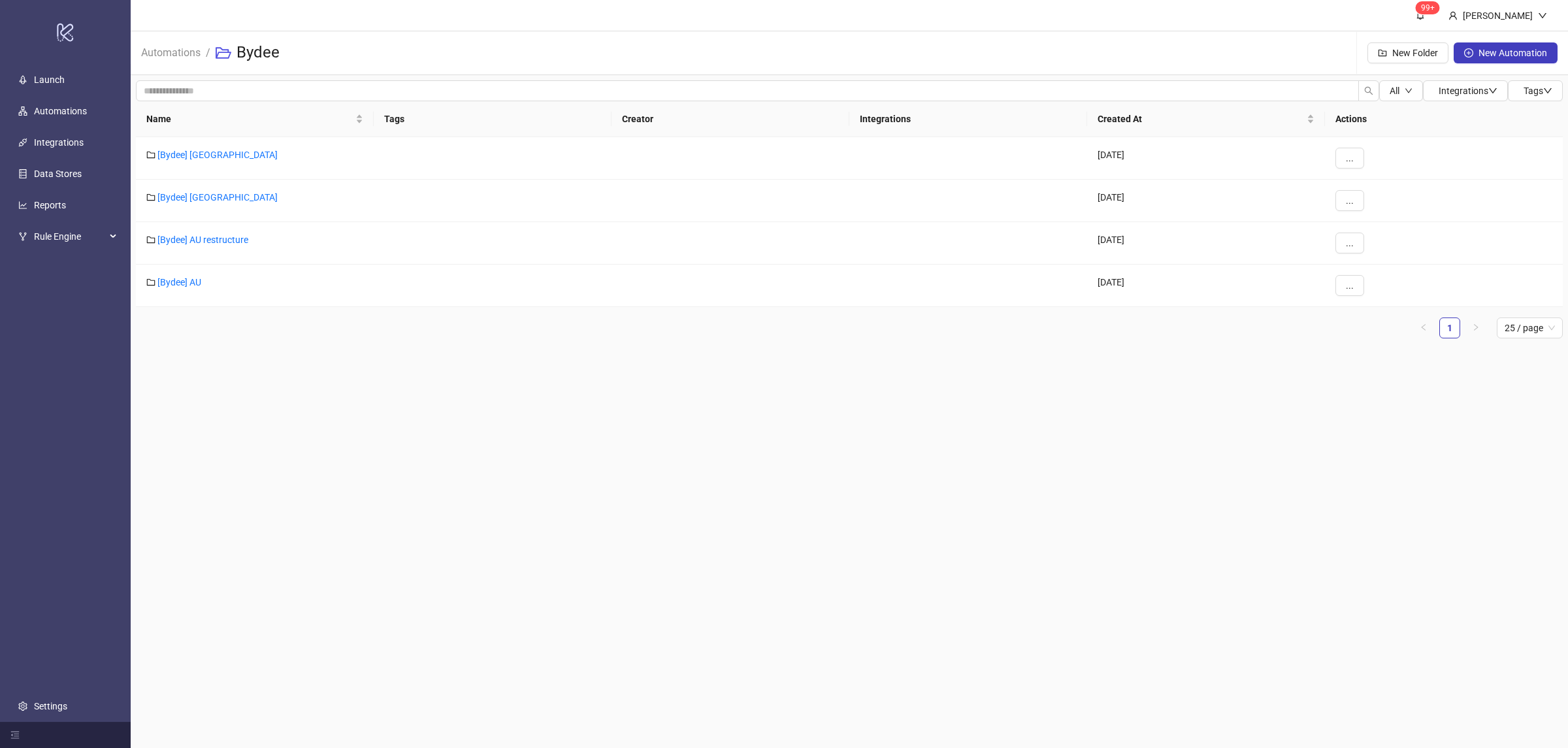
click at [289, 351] on div "All Integrations Tags Name Tags Creator Integrations Created At Actions [Bydee]…" at bounding box center [848, 214] width 1437 height 279
click at [192, 150] on link "[Bydee] [GEOGRAPHIC_DATA]" at bounding box center [217, 155] width 120 height 11
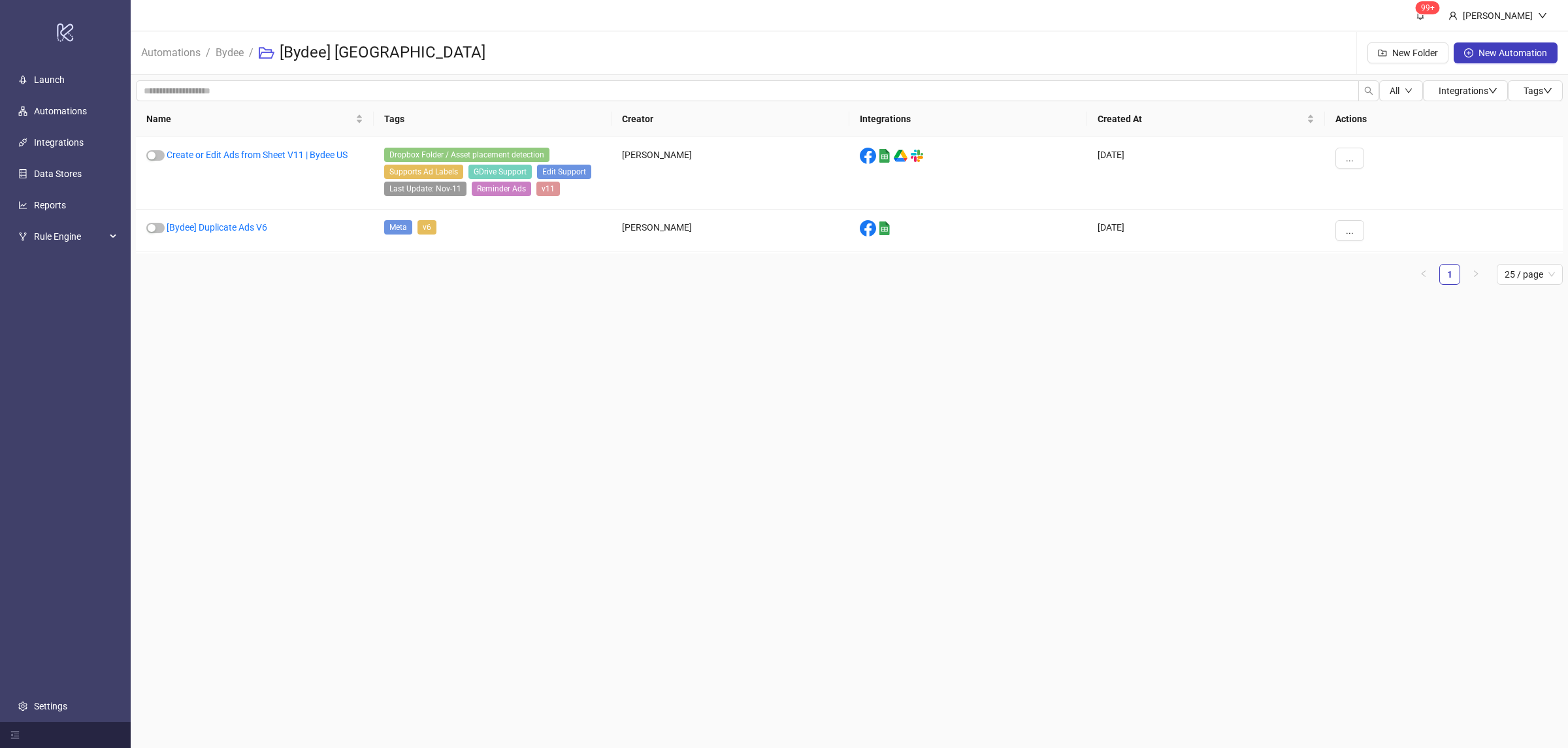
click at [637, 351] on main "99+ [PERSON_NAME] Automations / Bydee / [Bydee] US New Folder New Automation Al…" at bounding box center [848, 374] width 1437 height 748
click at [342, 155] on link "Create or Edit Ads from Sheet V11 | Bydee US" at bounding box center [257, 155] width 181 height 11
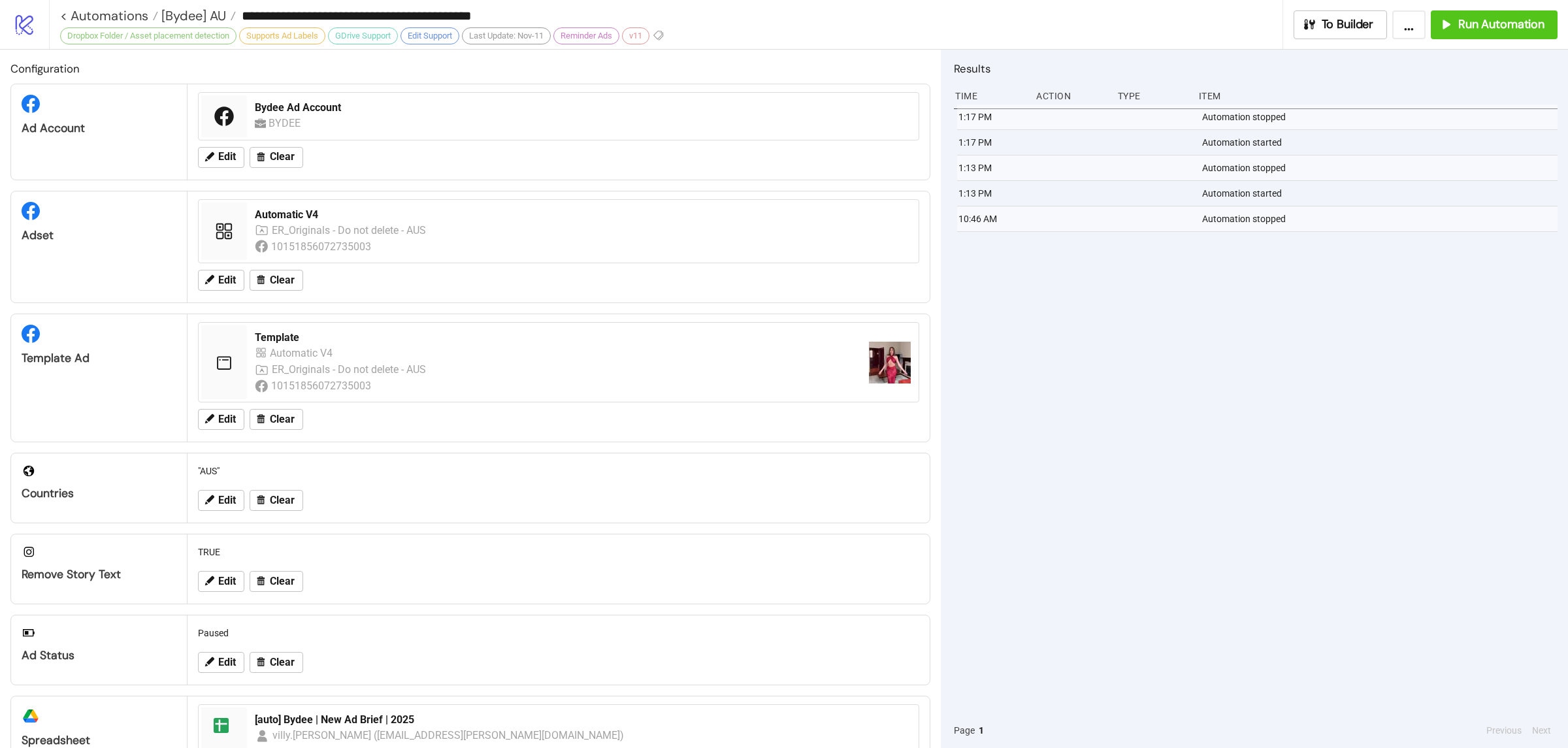
type input "**********"
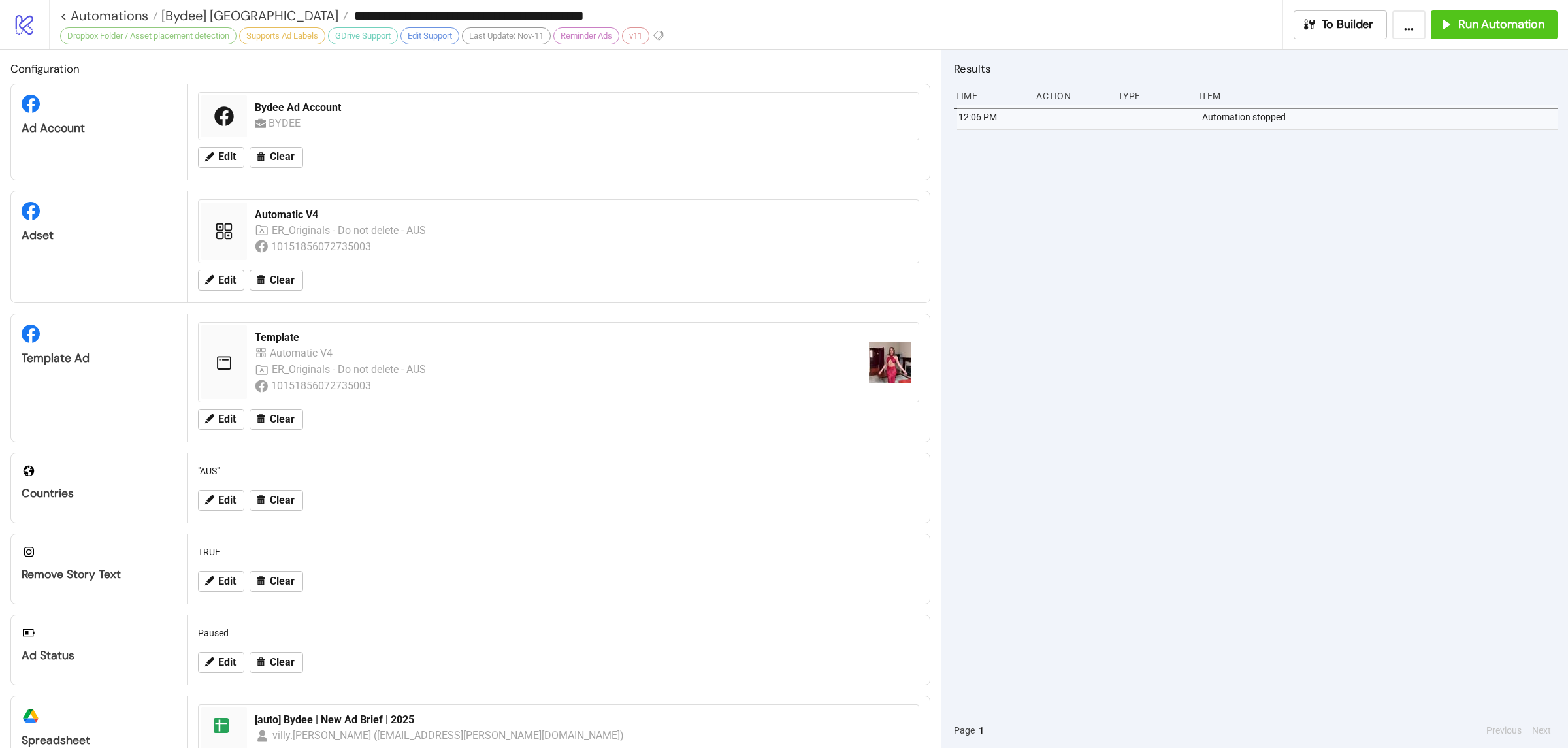
click at [1179, 351] on div "12:06 PM Automation stopped" at bounding box center [1256, 408] width 603 height 608
click at [1489, 30] on span "Run Automation" at bounding box center [1500, 23] width 86 height 15
click at [1091, 394] on div "1:18 PM Automation stopped 1:18 PM Automation started 12:06 PM Automation stopp…" at bounding box center [1256, 408] width 603 height 608
click at [1087, 393] on div "1:18 PM Automation stopped 1:18 PM Automation started 12:06 PM Automation stopp…" at bounding box center [1256, 408] width 603 height 608
click at [1137, 419] on div "1:18 PM Automation stopped 1:18 PM Automation started" at bounding box center [1256, 408] width 603 height 608
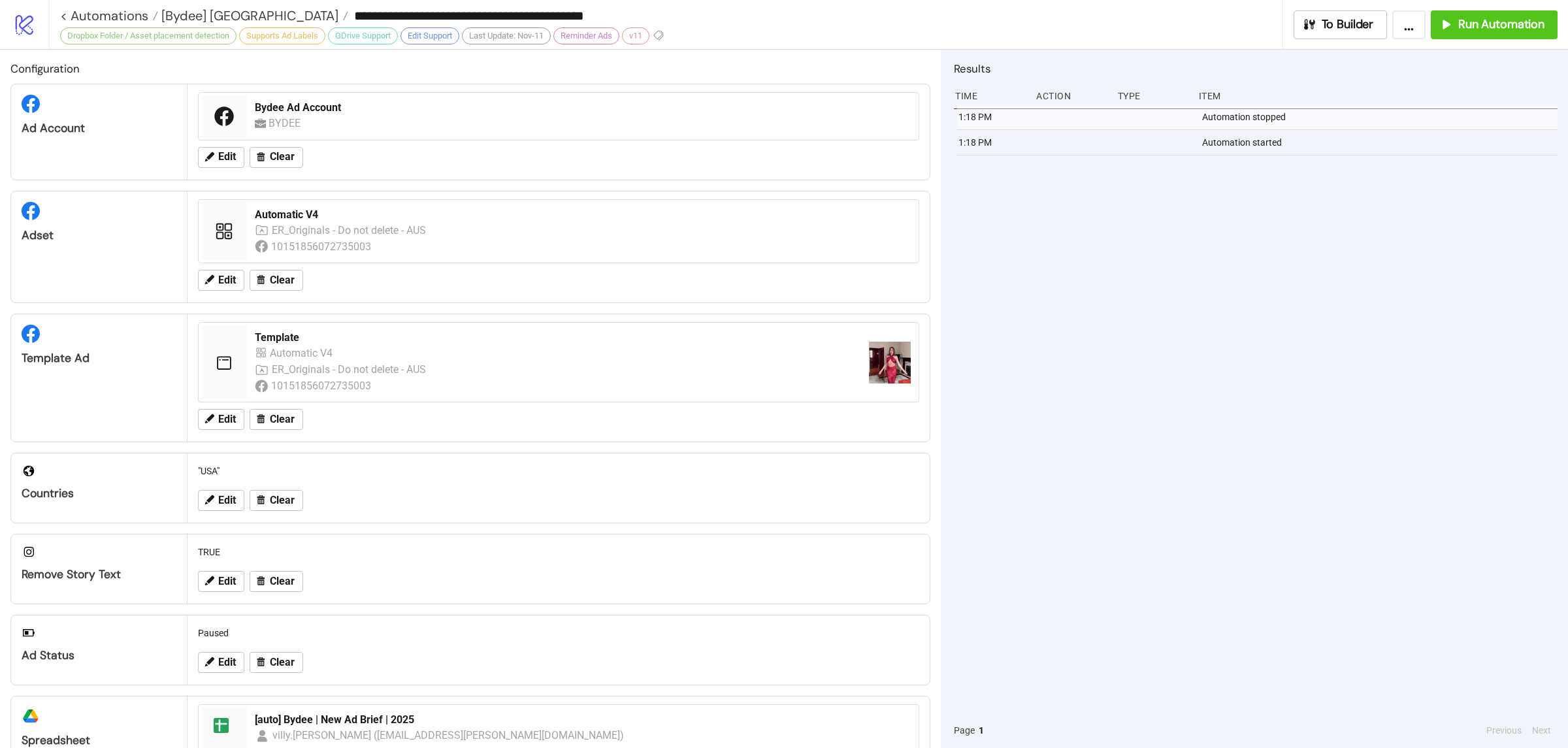
click at [1278, 426] on div "1:18 PM Automation stopped 1:18 PM Automation started" at bounding box center [1256, 408] width 603 height 608
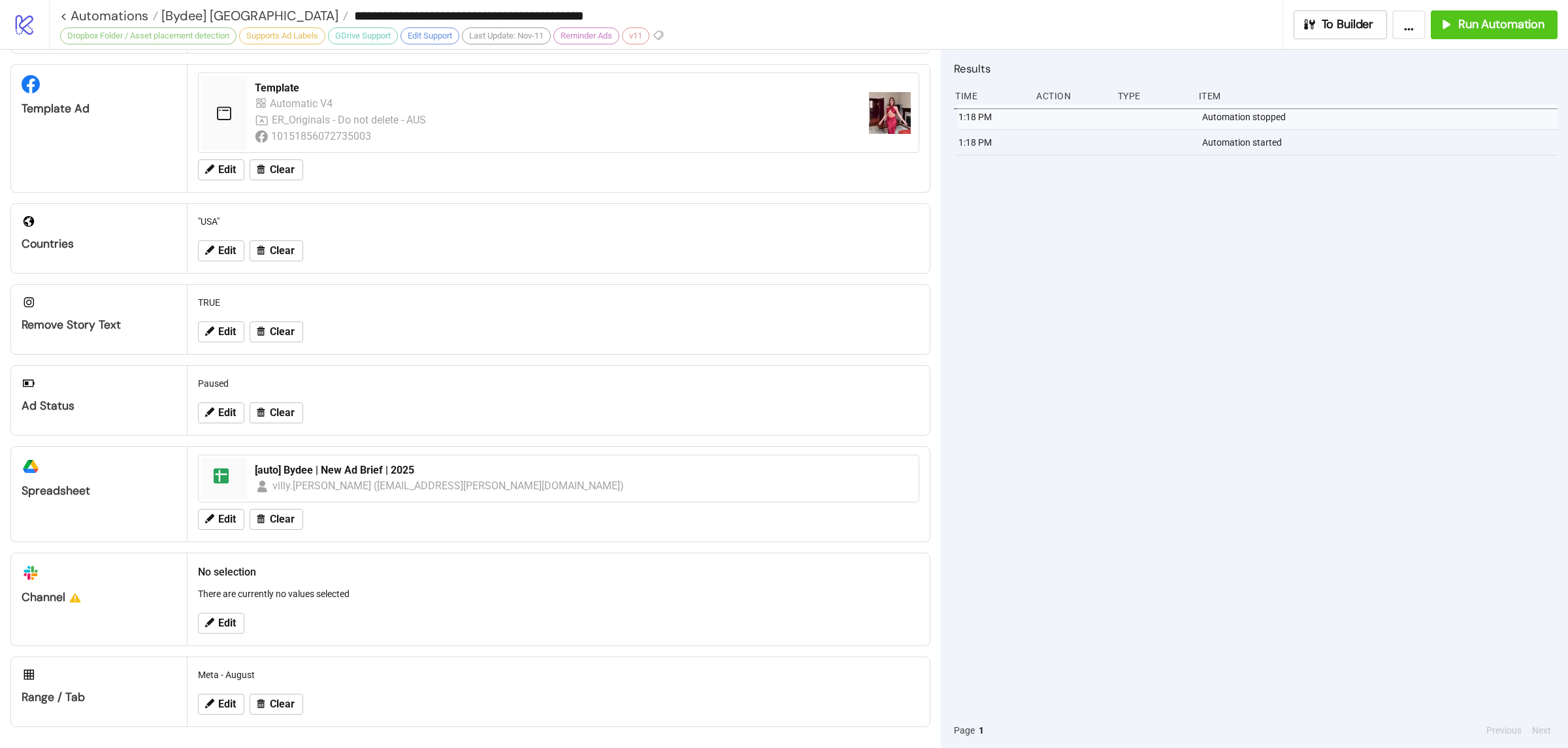
click at [1132, 279] on div "1:18 PM Automation stopped 1:18 PM Automation started" at bounding box center [1256, 408] width 603 height 608
click at [194, 13] on span "[Bydee] [GEOGRAPHIC_DATA]" at bounding box center [248, 15] width 180 height 17
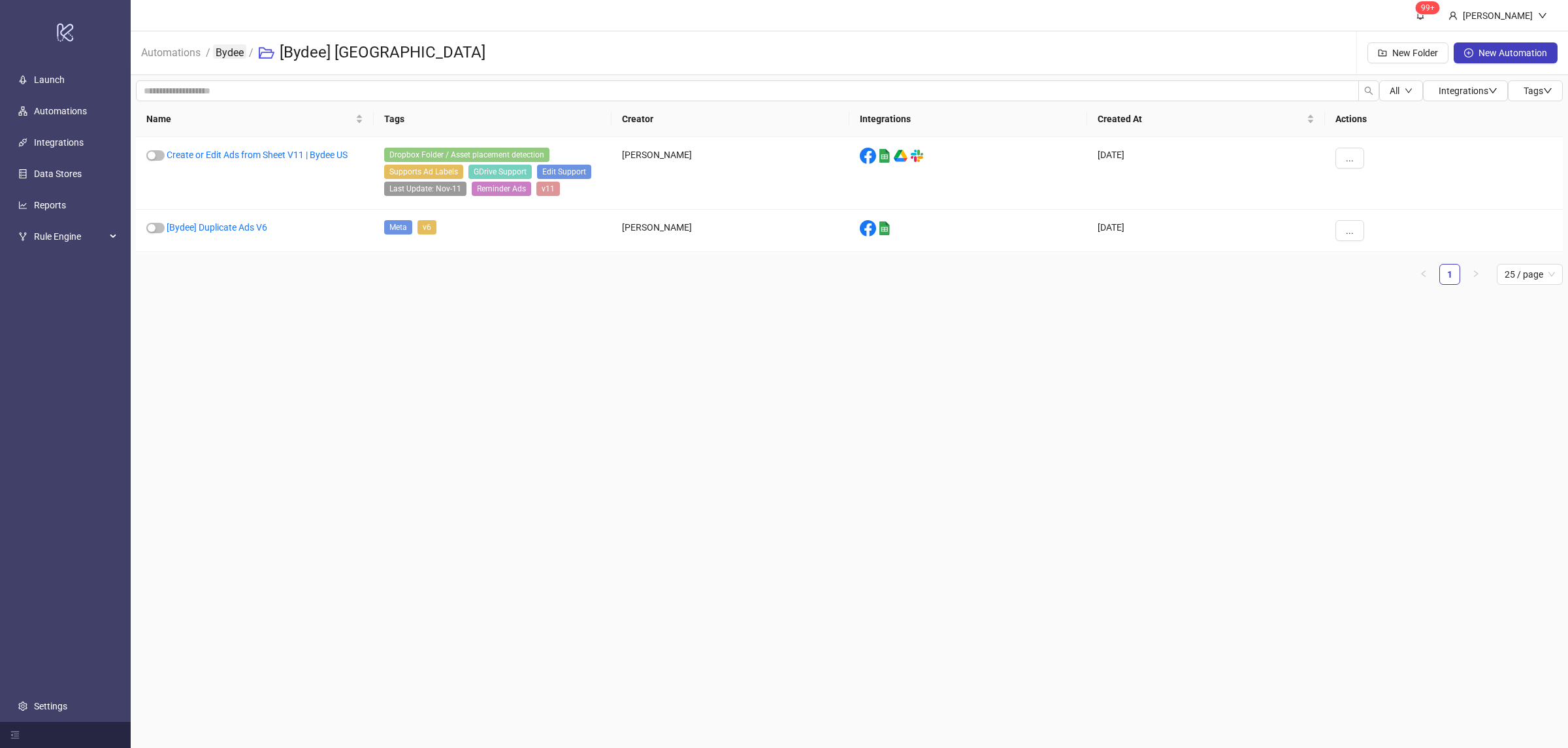
click at [232, 49] on link "Bydee" at bounding box center [229, 51] width 33 height 15
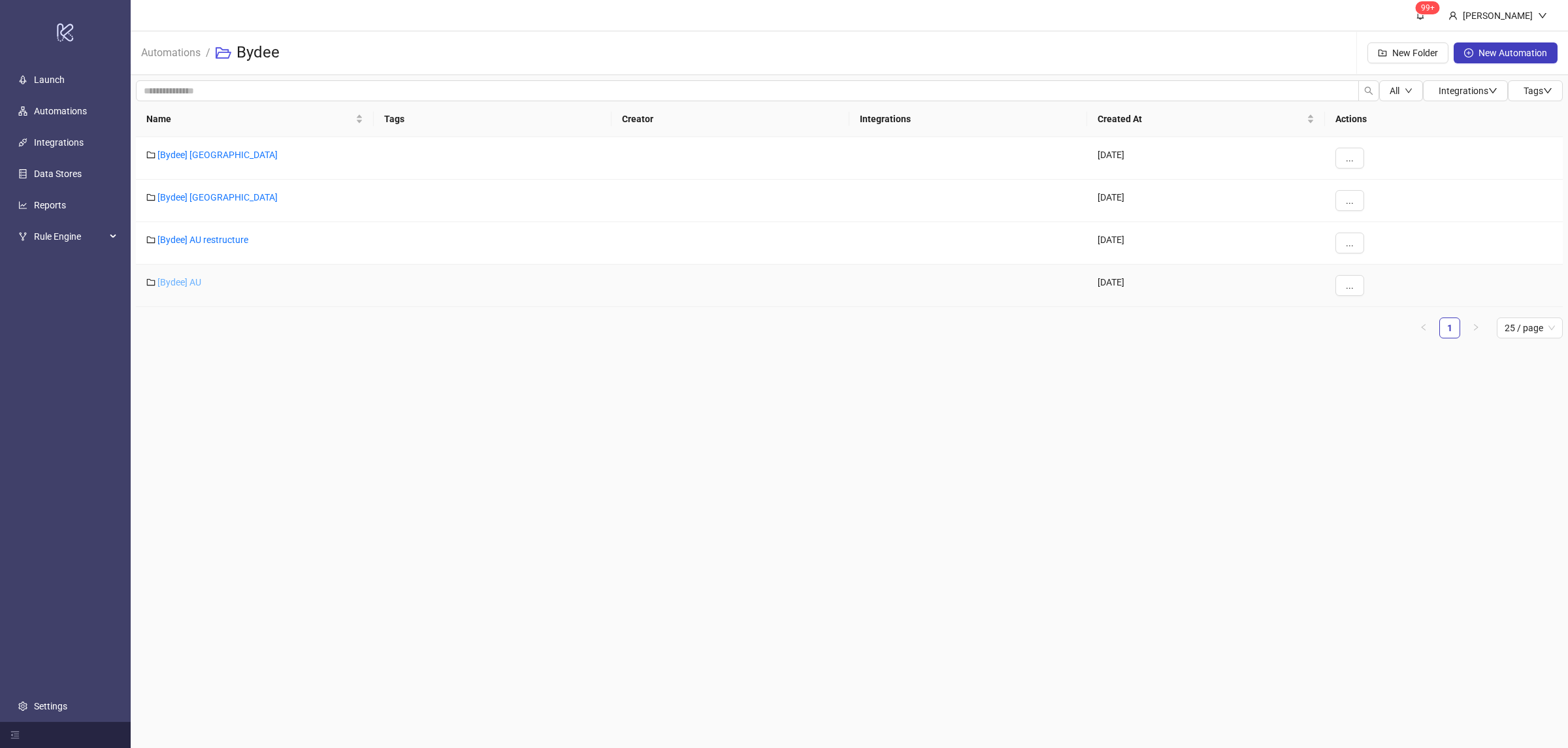
click at [182, 281] on link "[Bydee] AU" at bounding box center [179, 282] width 44 height 11
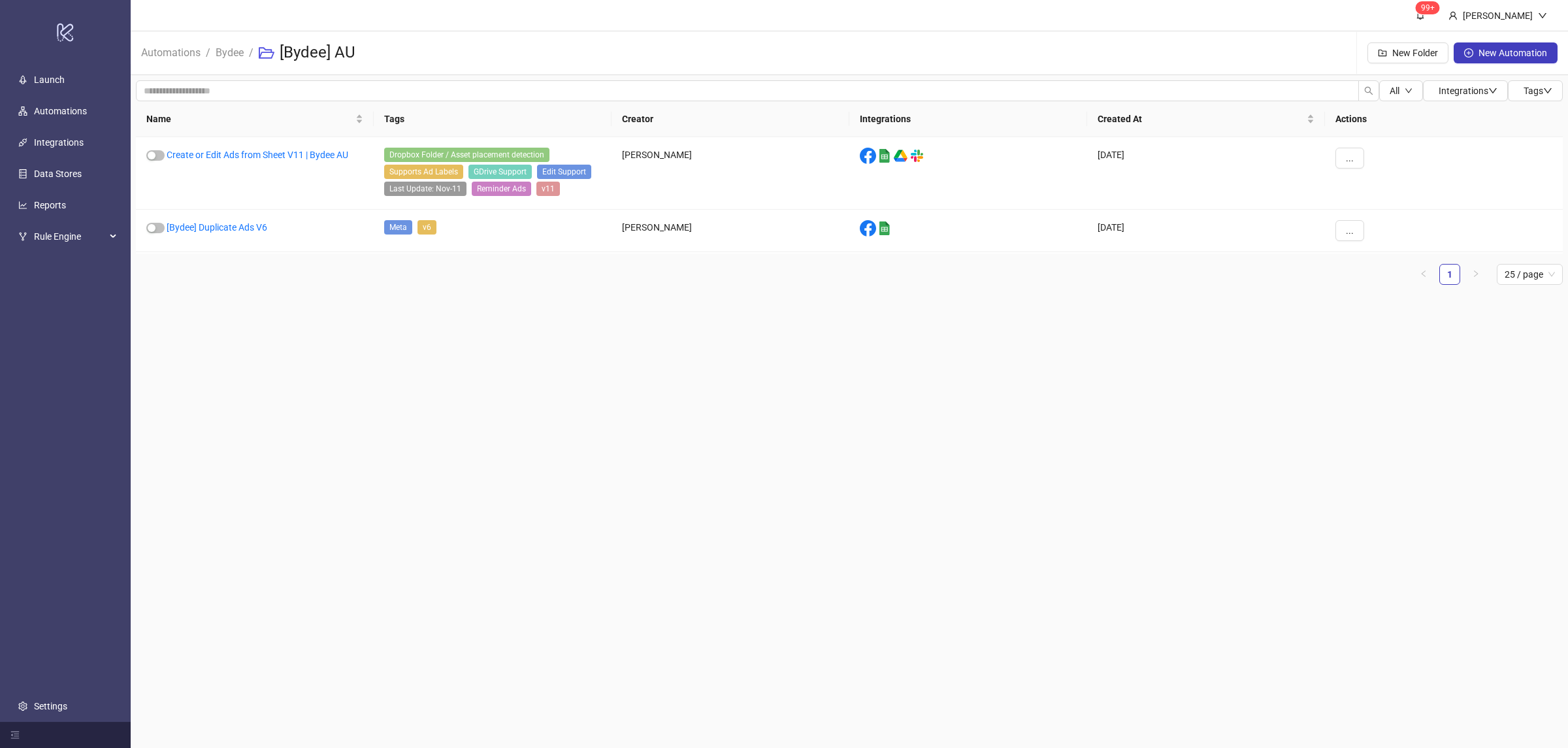
click at [532, 414] on main "99+ [PERSON_NAME] Automations / Bydee / [Bydee] AU New Folder New Automation Al…" at bounding box center [848, 374] width 1437 height 748
click at [246, 152] on link "Create or Edit Ads from Sheet V11 | Bydee AU" at bounding box center [257, 155] width 181 height 11
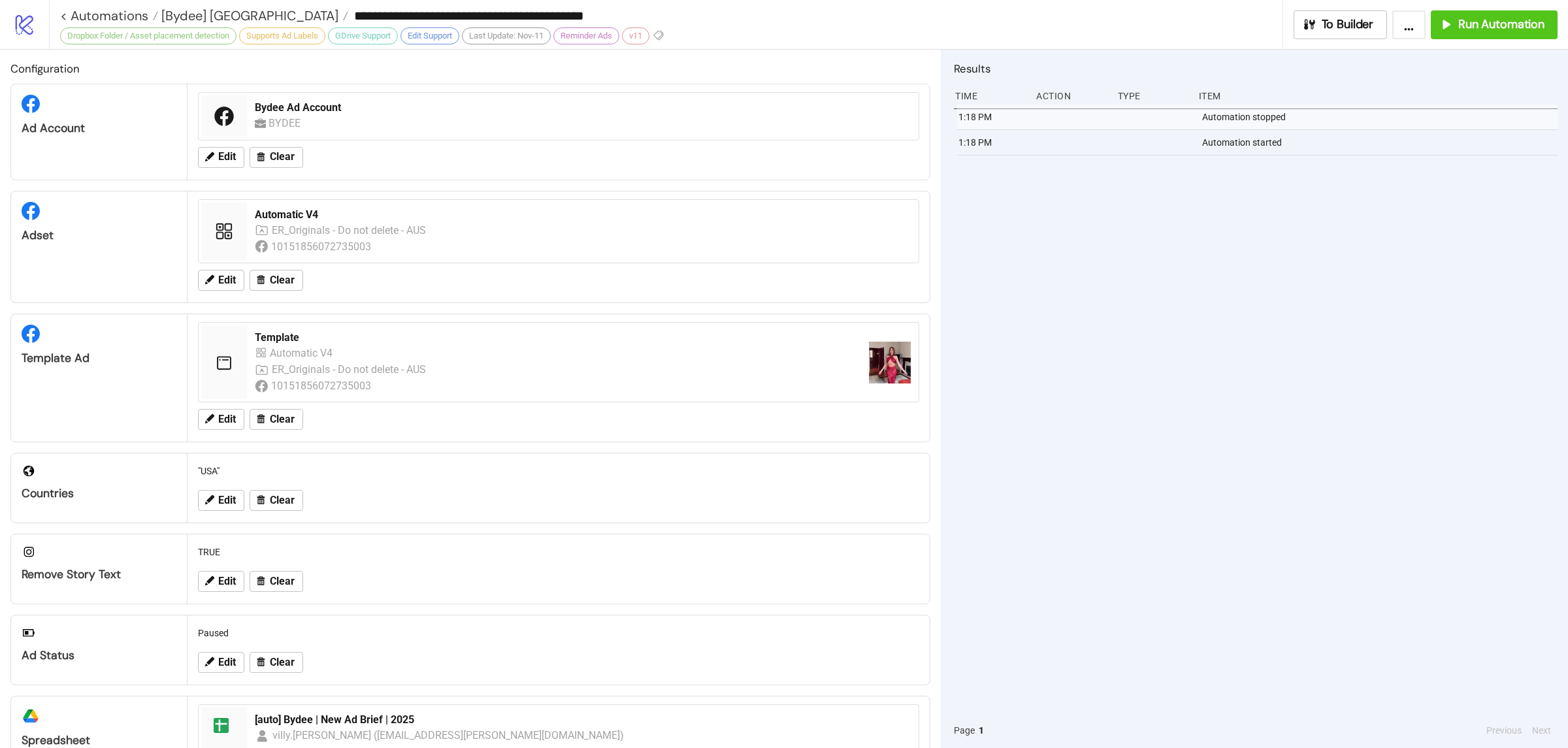
type input "**********"
click at [1532, 24] on span "Run Automation" at bounding box center [1500, 23] width 86 height 15
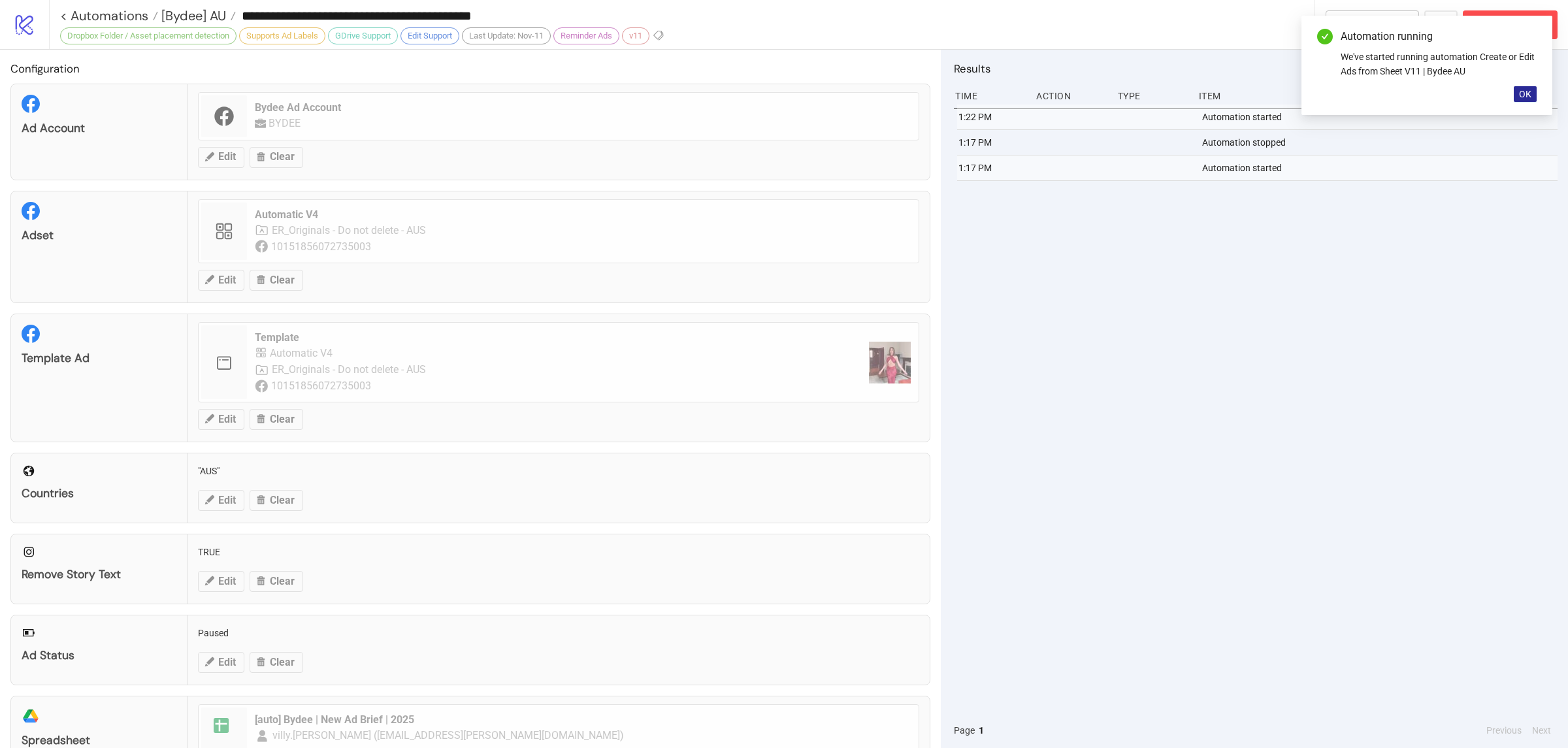
click at [1523, 93] on span "OK" at bounding box center [1524, 94] width 13 height 11
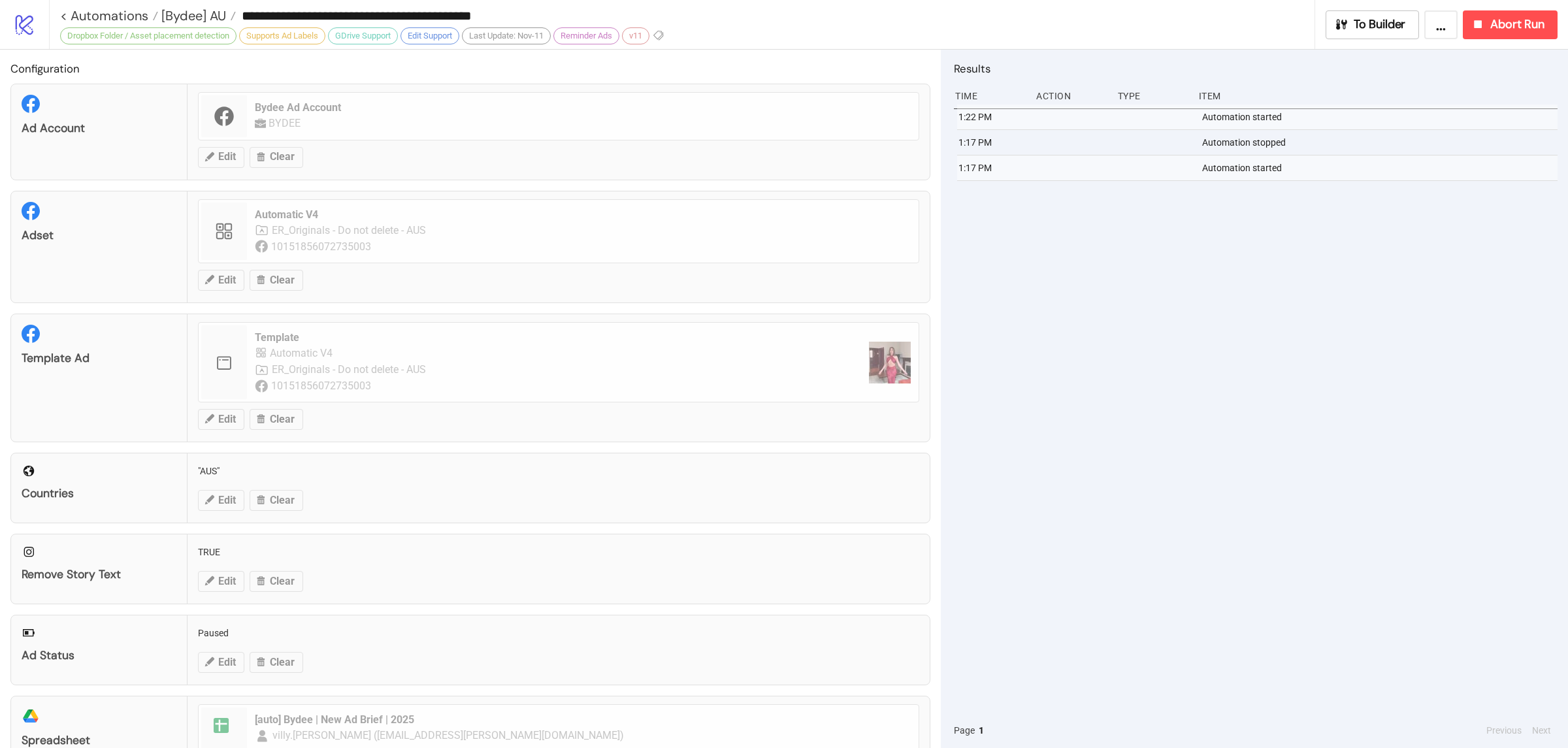
click at [1365, 284] on div "1:22 PM Automation started 1:17 PM Automation stopped 1:17 PM Automation started" at bounding box center [1256, 408] width 603 height 608
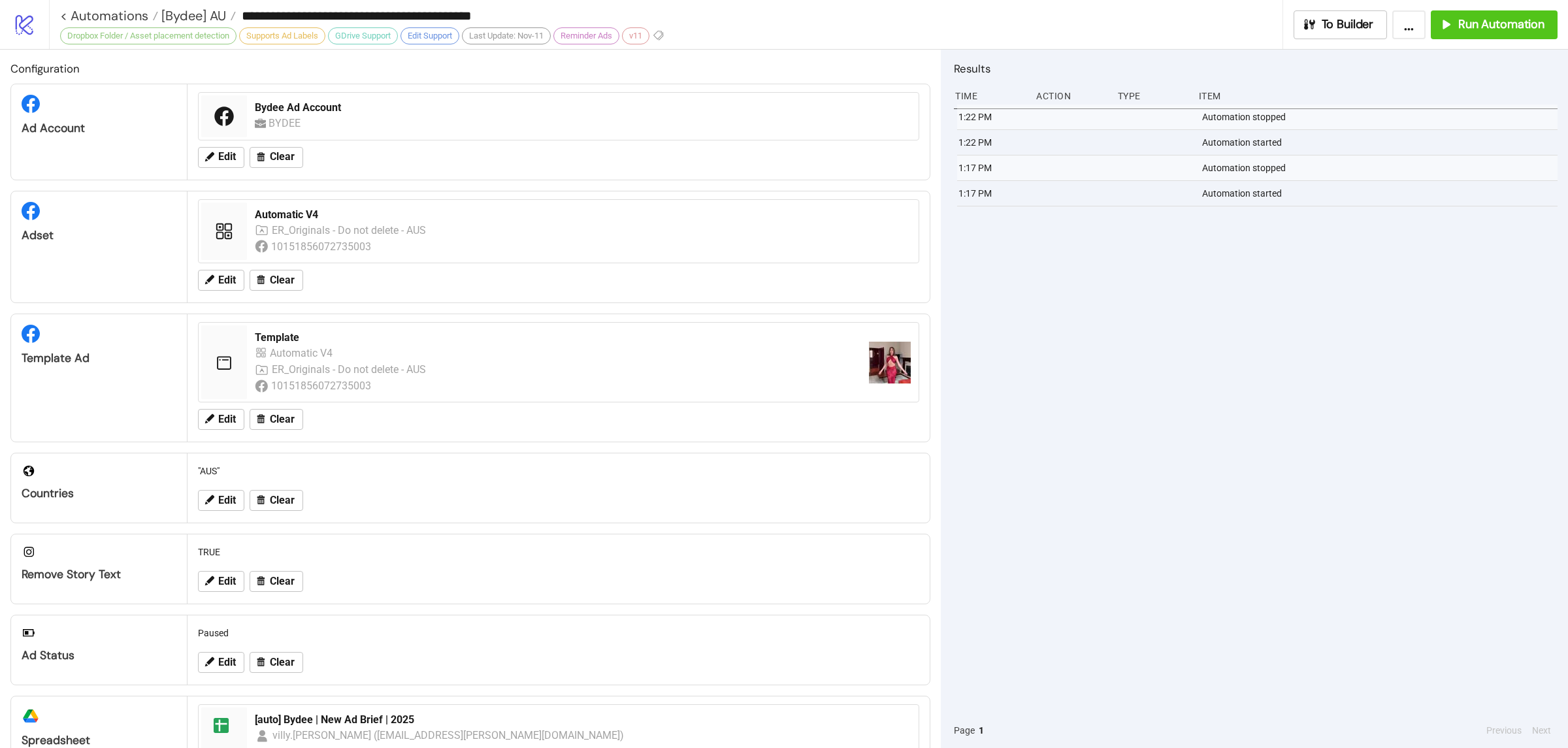
click at [1300, 385] on div "1:22 PM Automation stopped 1:22 PM Automation started 1:17 PM Automation stoppe…" at bounding box center [1256, 408] width 603 height 608
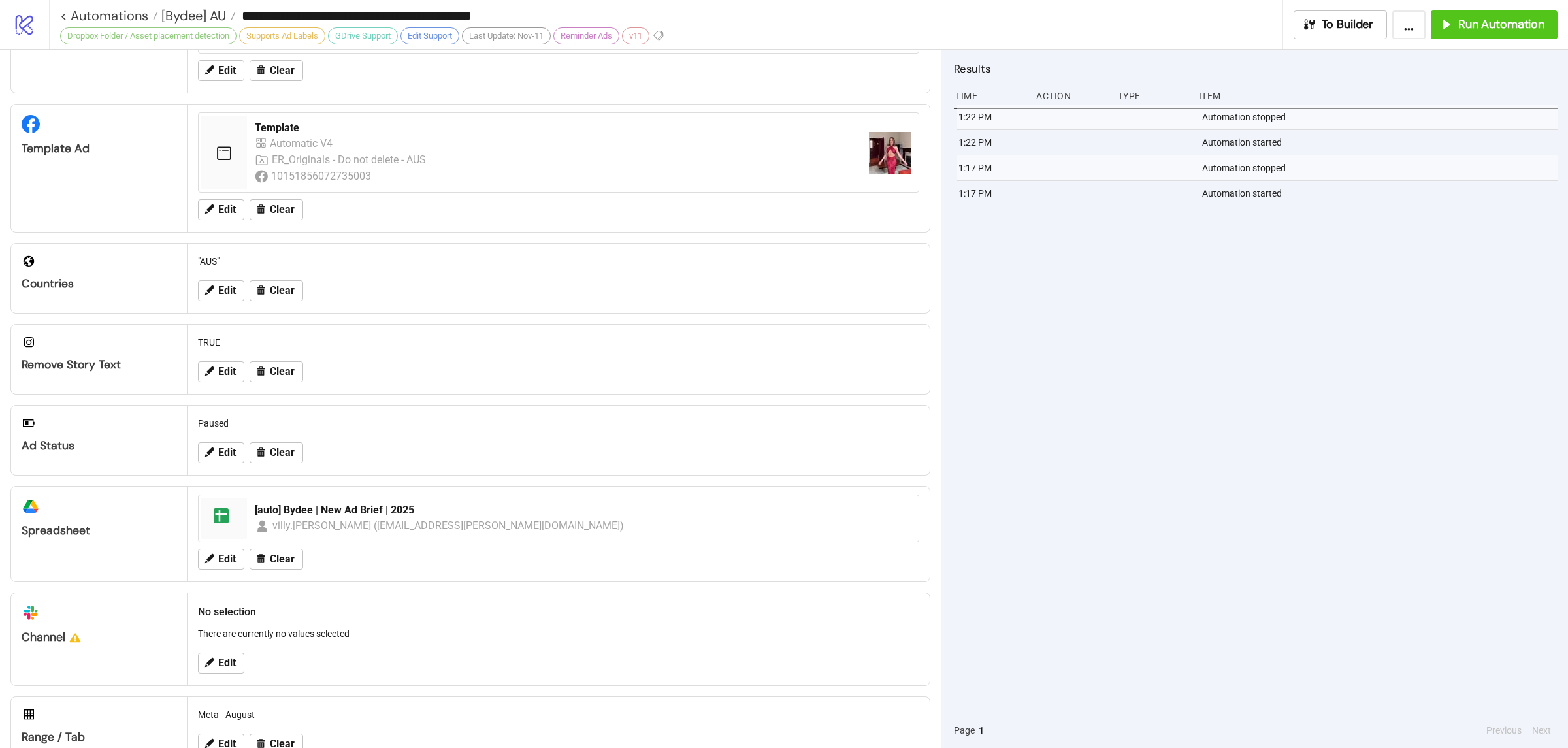
scroll to position [253, 0]
